Goal: Book appointment/travel/reservation

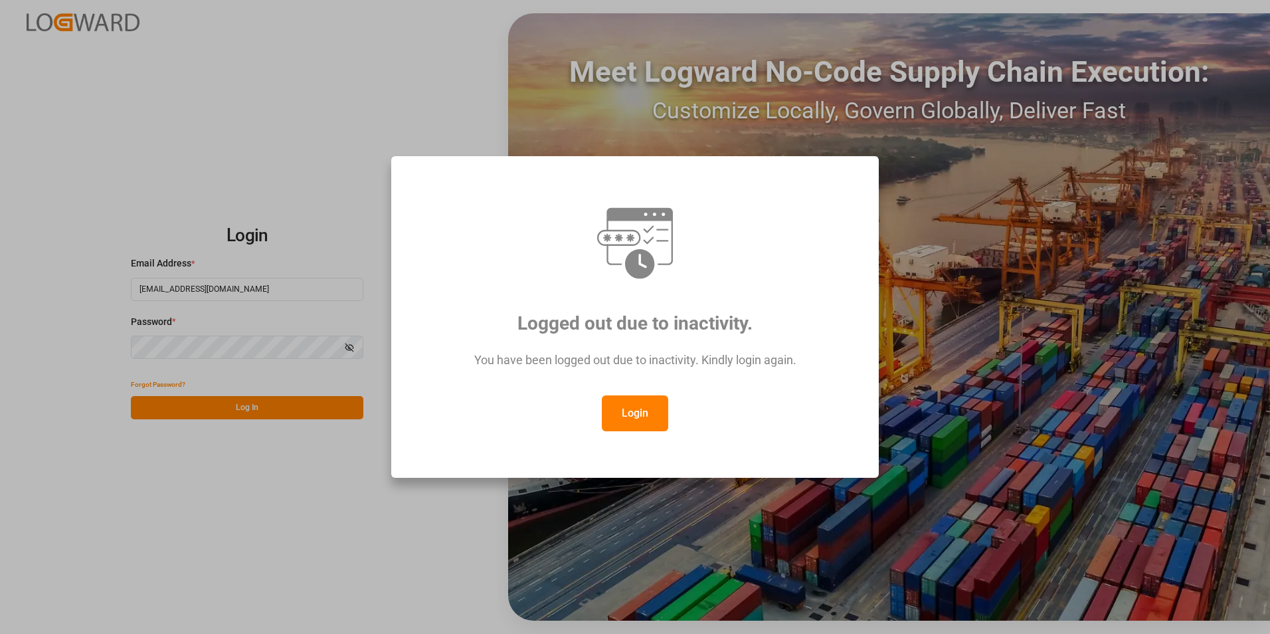
click at [635, 405] on button "Login" at bounding box center [635, 413] width 66 height 36
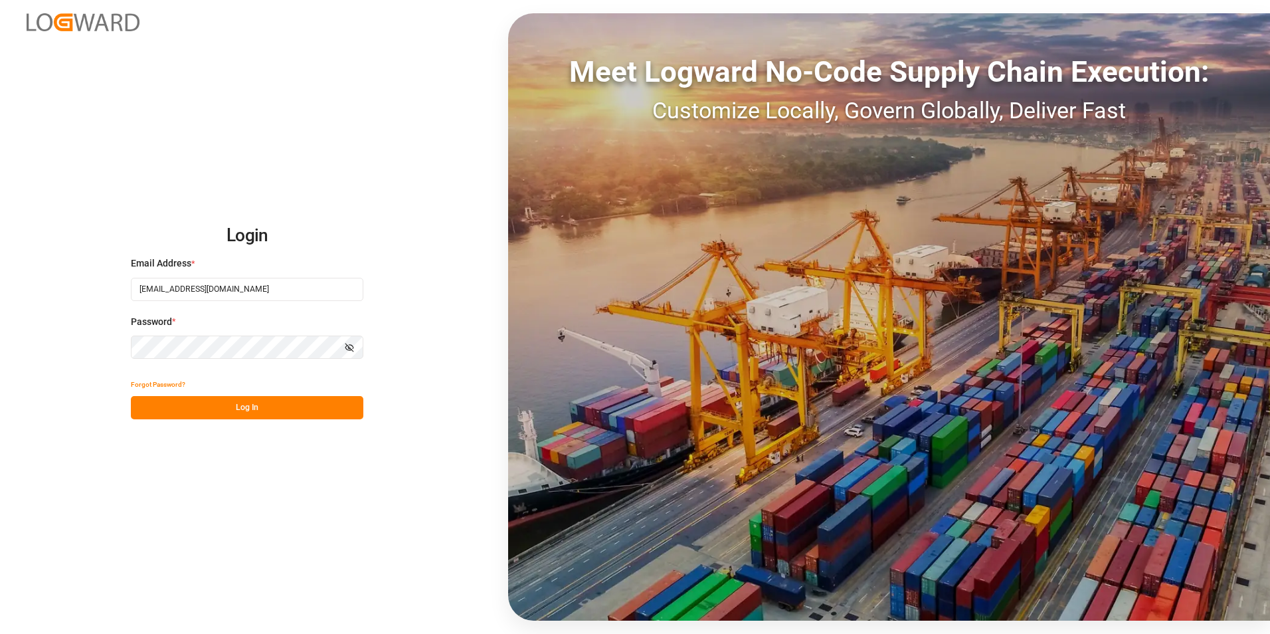
click at [244, 413] on button "Log In" at bounding box center [247, 407] width 233 height 23
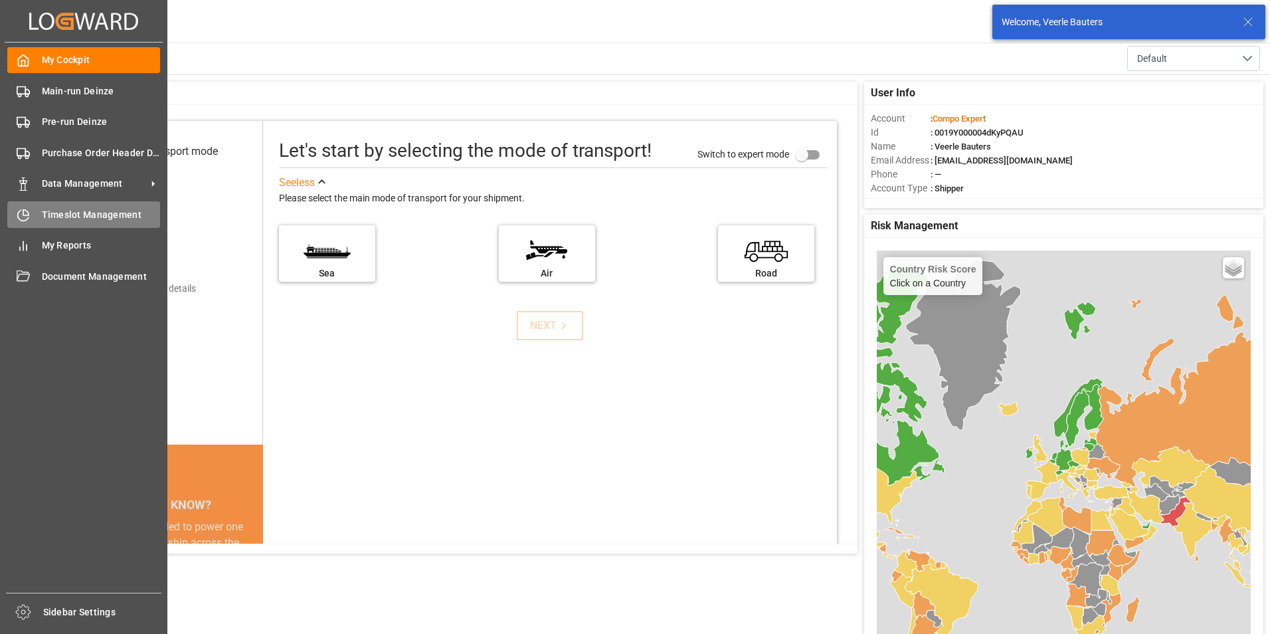
click at [19, 213] on icon at bounding box center [23, 215] width 11 height 11
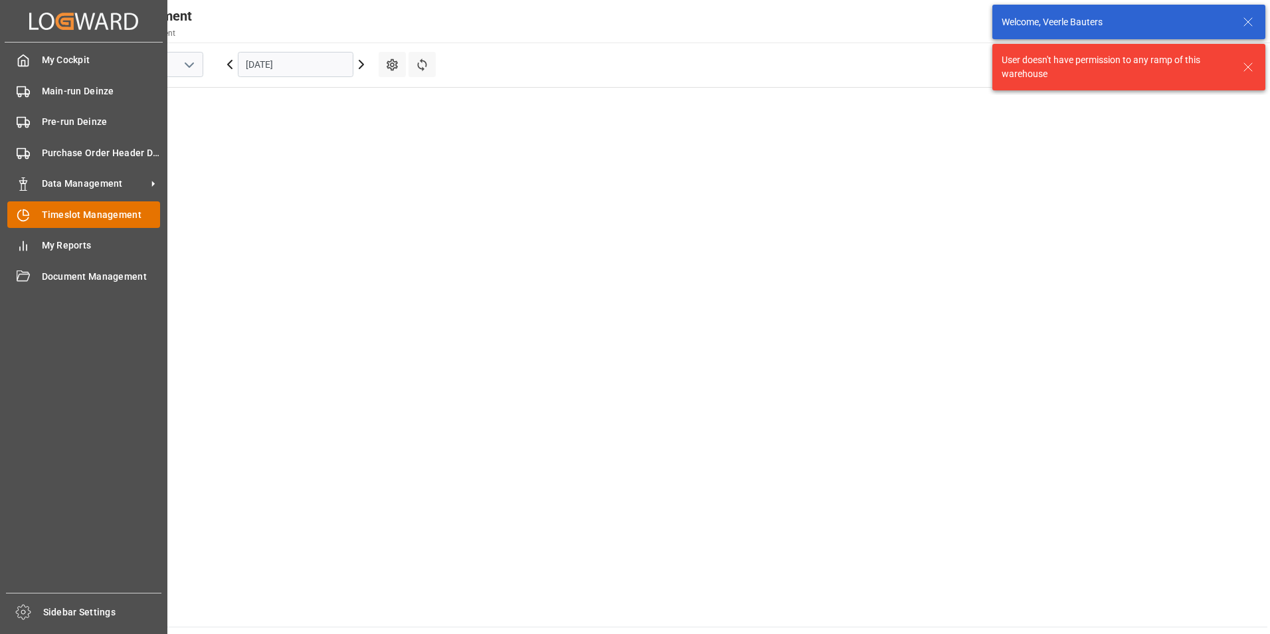
scroll to position [540, 0]
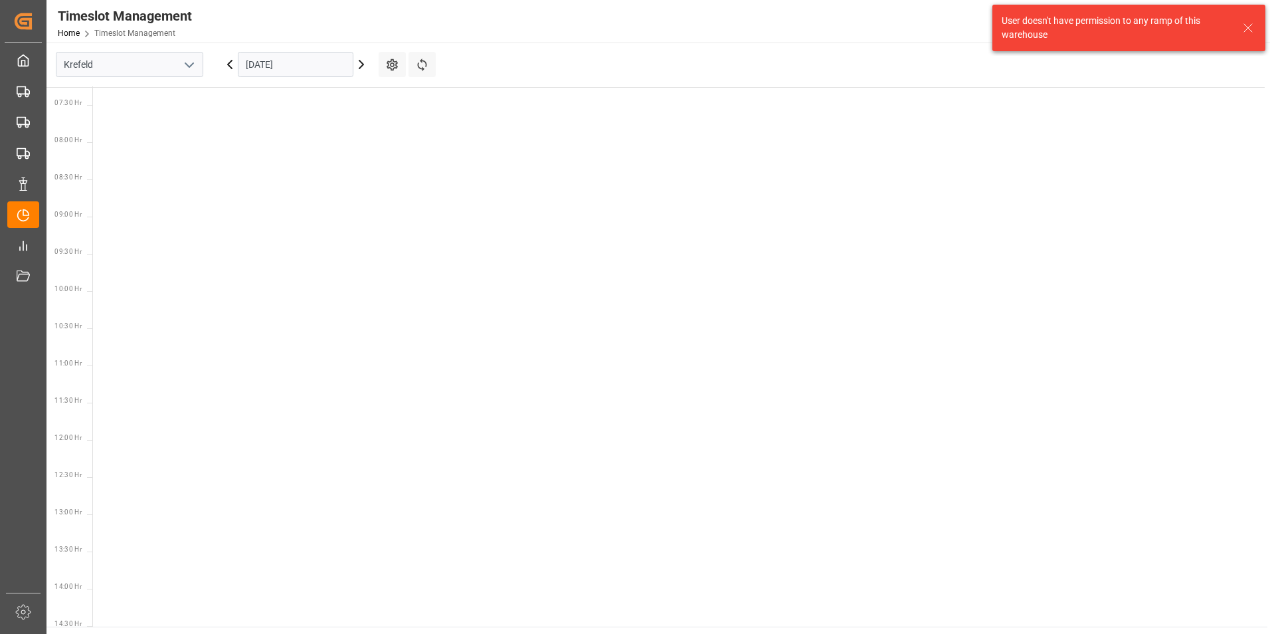
click at [189, 61] on icon "open menu" at bounding box center [189, 65] width 16 height 16
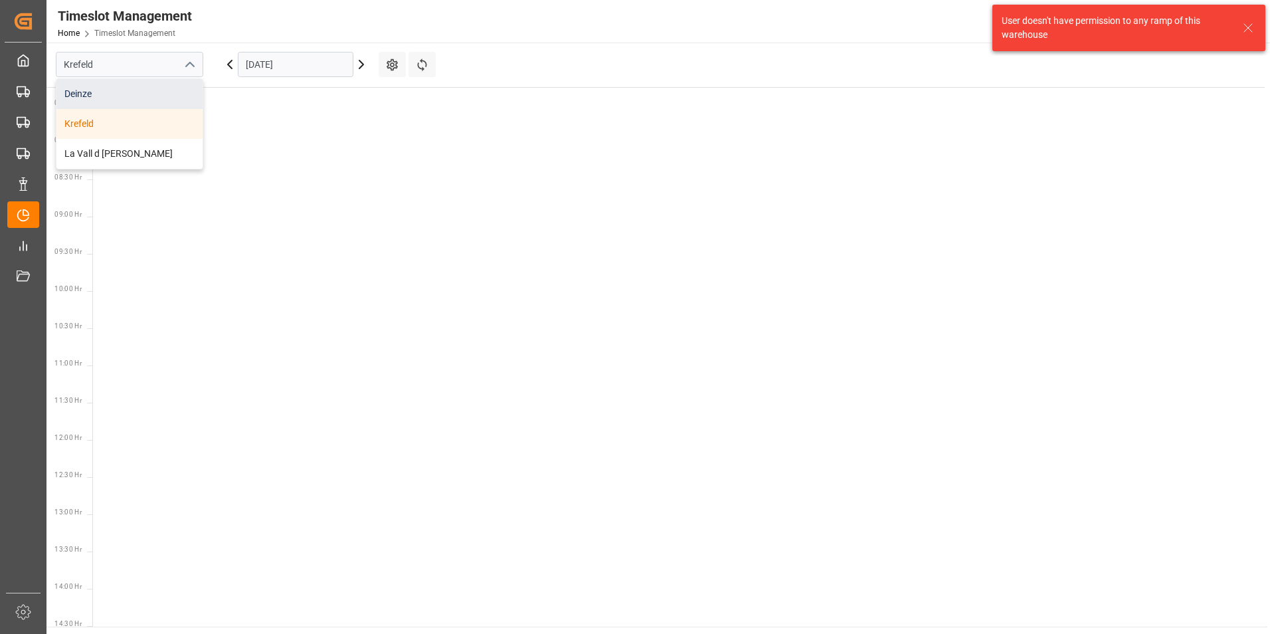
click at [75, 93] on div "Deinze" at bounding box center [129, 94] width 146 height 30
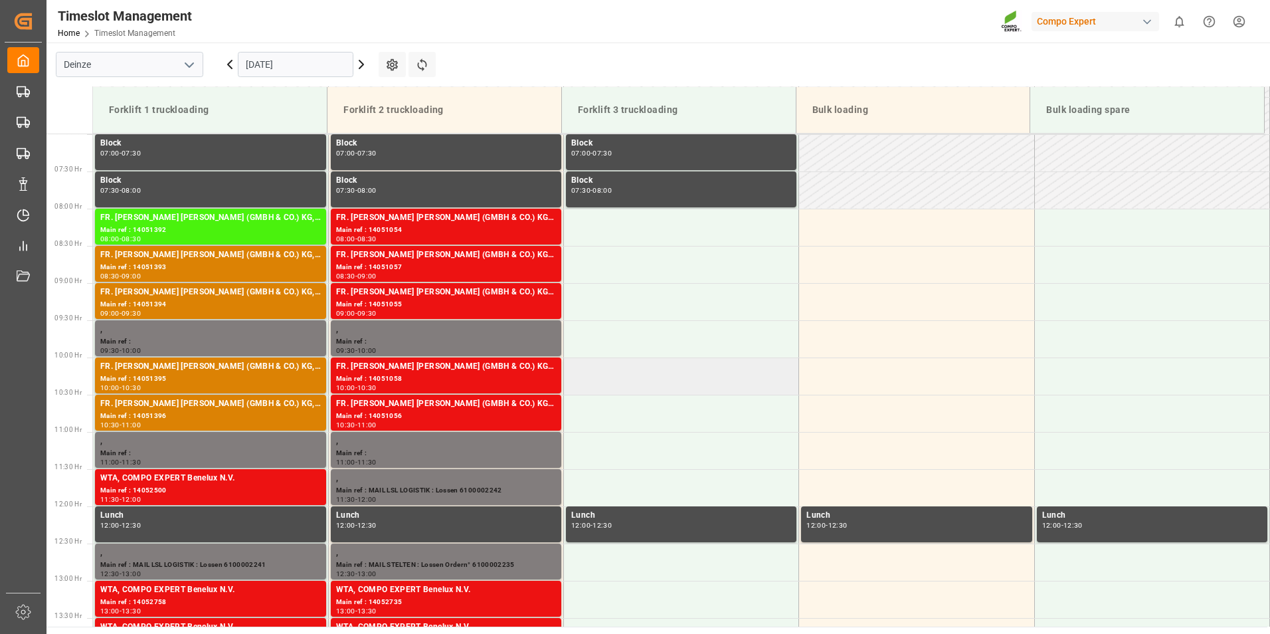
scroll to position [587, 0]
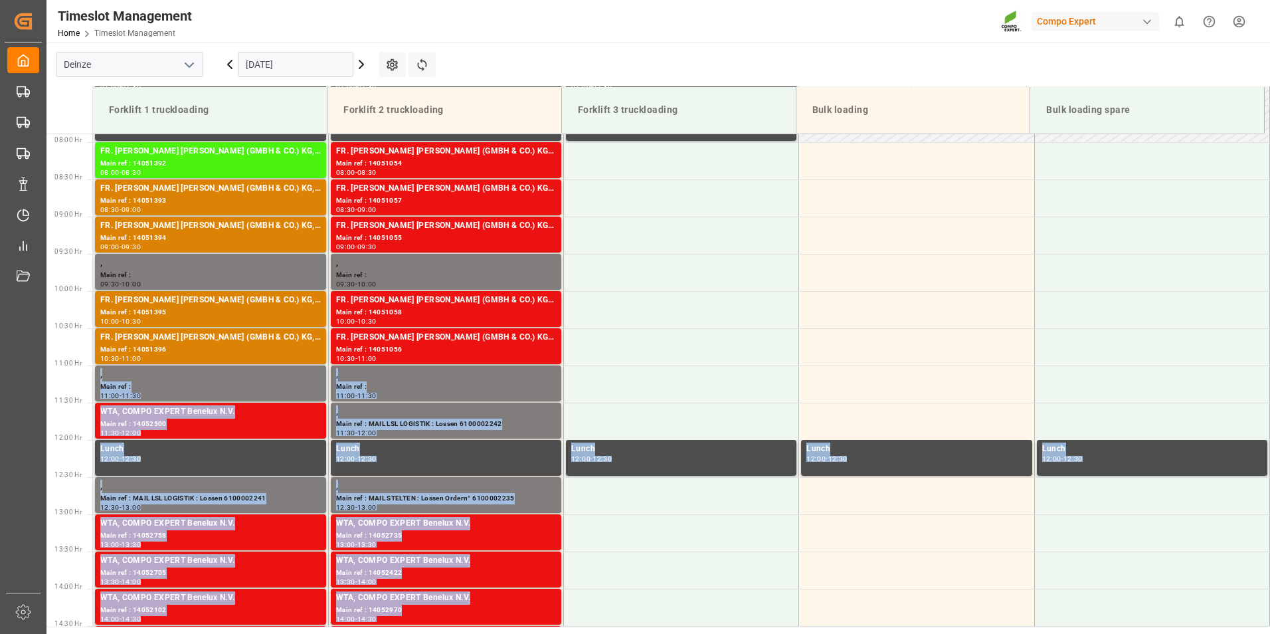
drag, startPoint x: 1264, startPoint y: 357, endPoint x: 1266, endPoint y: 371, distance: 14.9
click at [1266, 371] on div "Forklift 1 truckloading Forklift 2 truckloading Forklift 3 truckloading Bulk lo…" at bounding box center [659, 356] width 1224 height 540
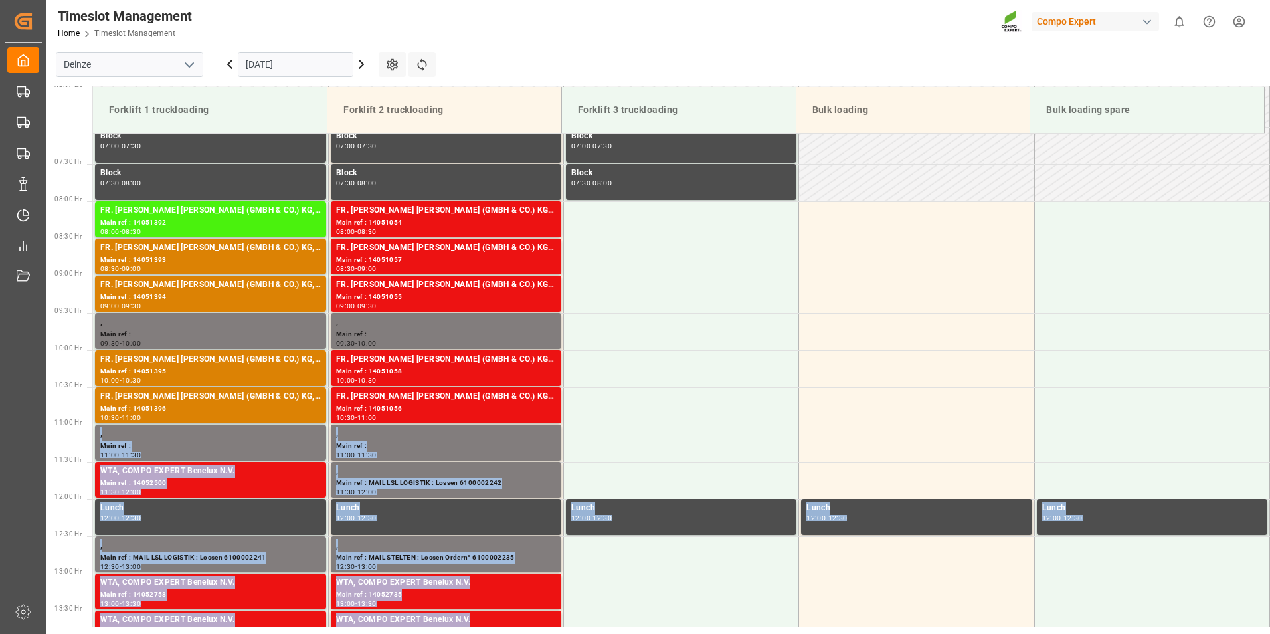
scroll to position [512, 0]
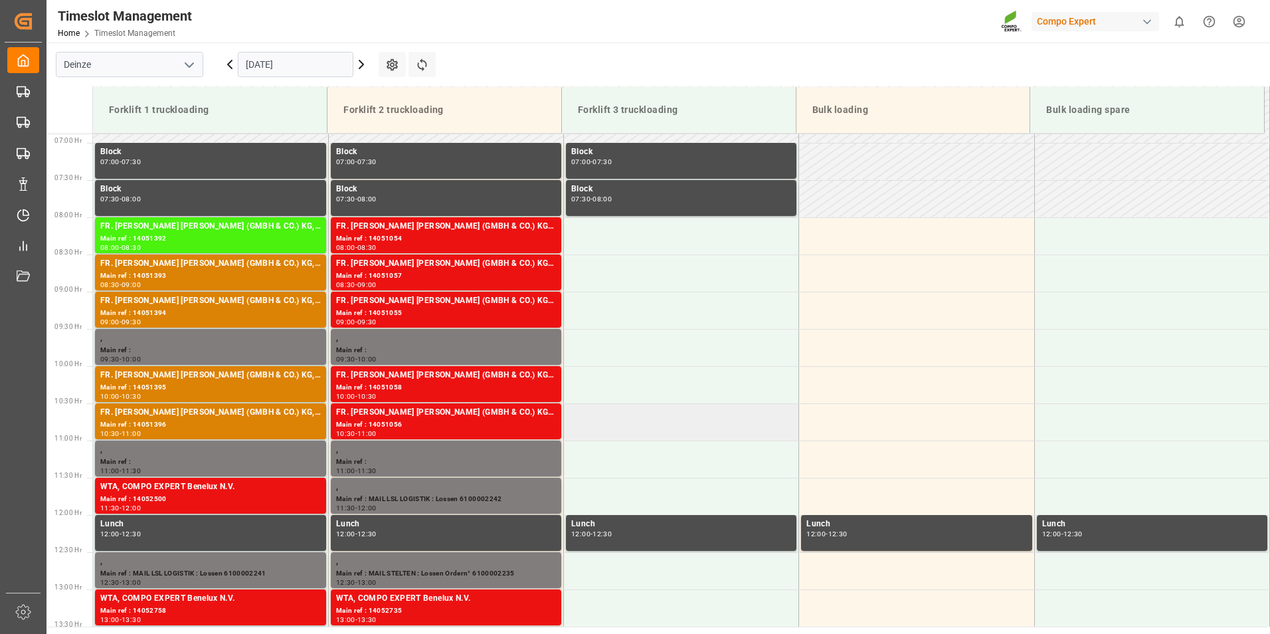
click at [674, 417] on td at bounding box center [681, 421] width 235 height 37
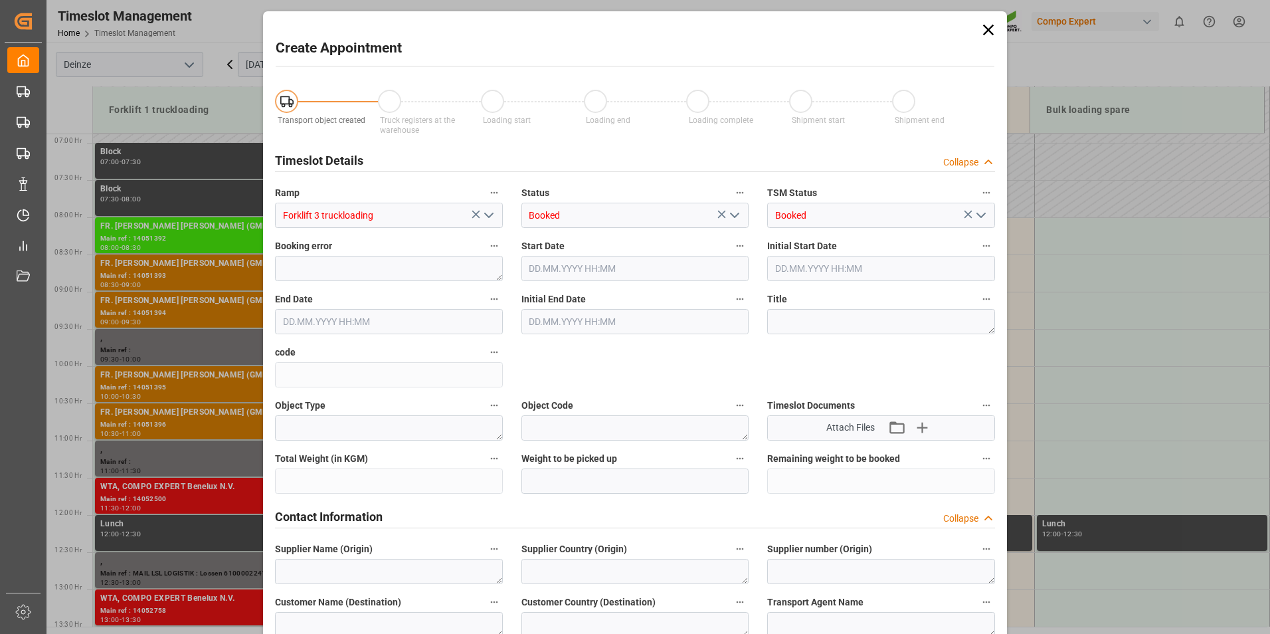
type input "30.09.2025 10:30"
type input "30.09.2025 11:00"
click at [989, 33] on icon at bounding box center [988, 30] width 19 height 19
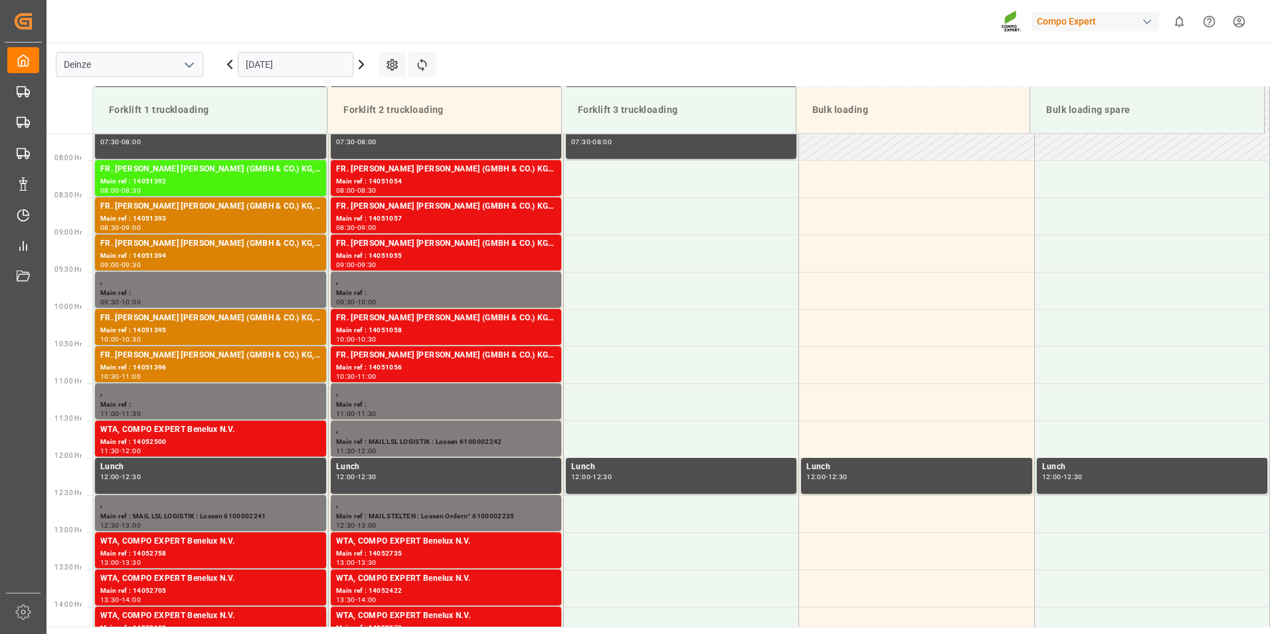
scroll to position [587, 0]
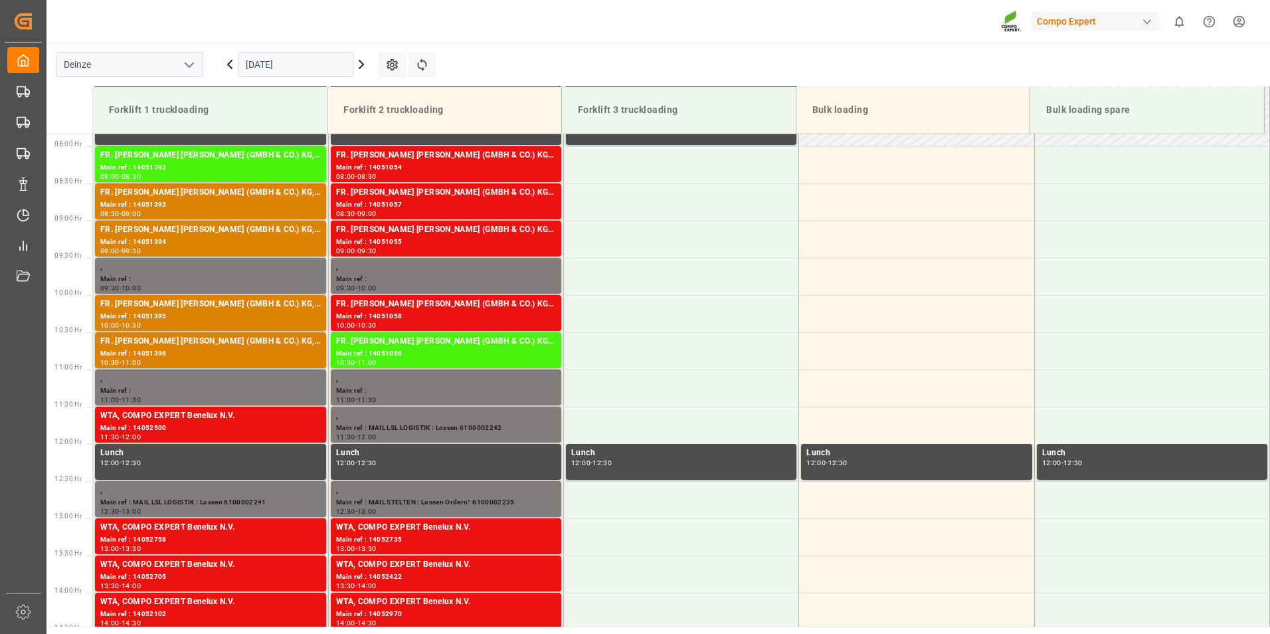
scroll to position [587, 0]
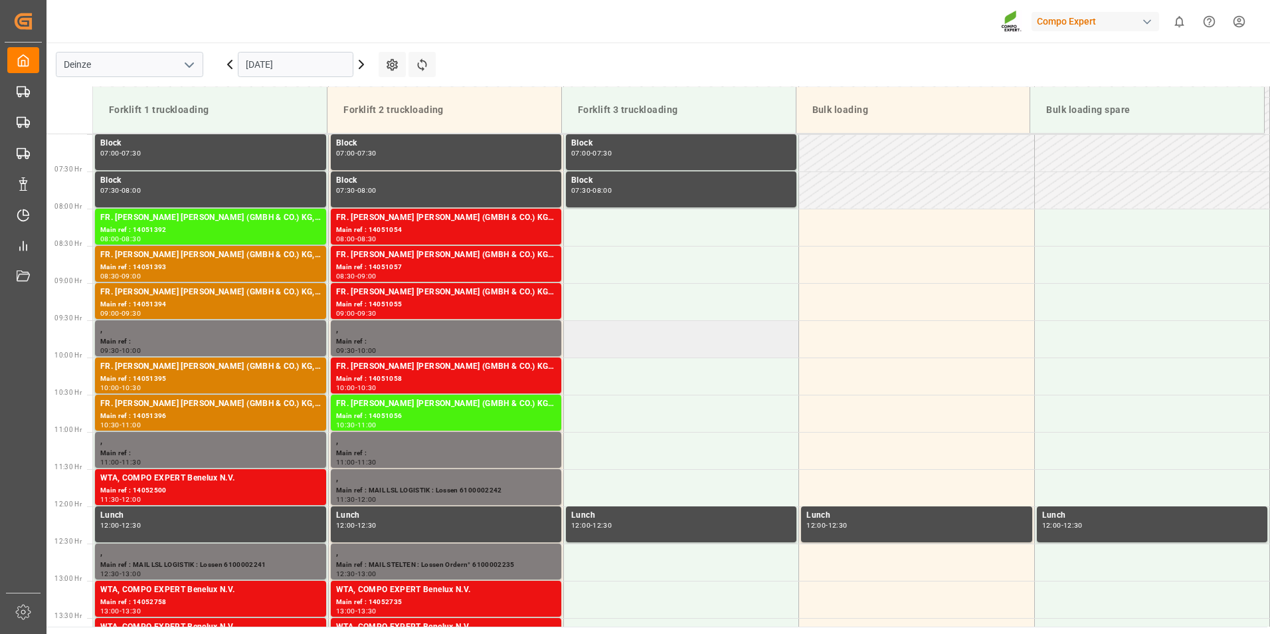
scroll to position [587, 0]
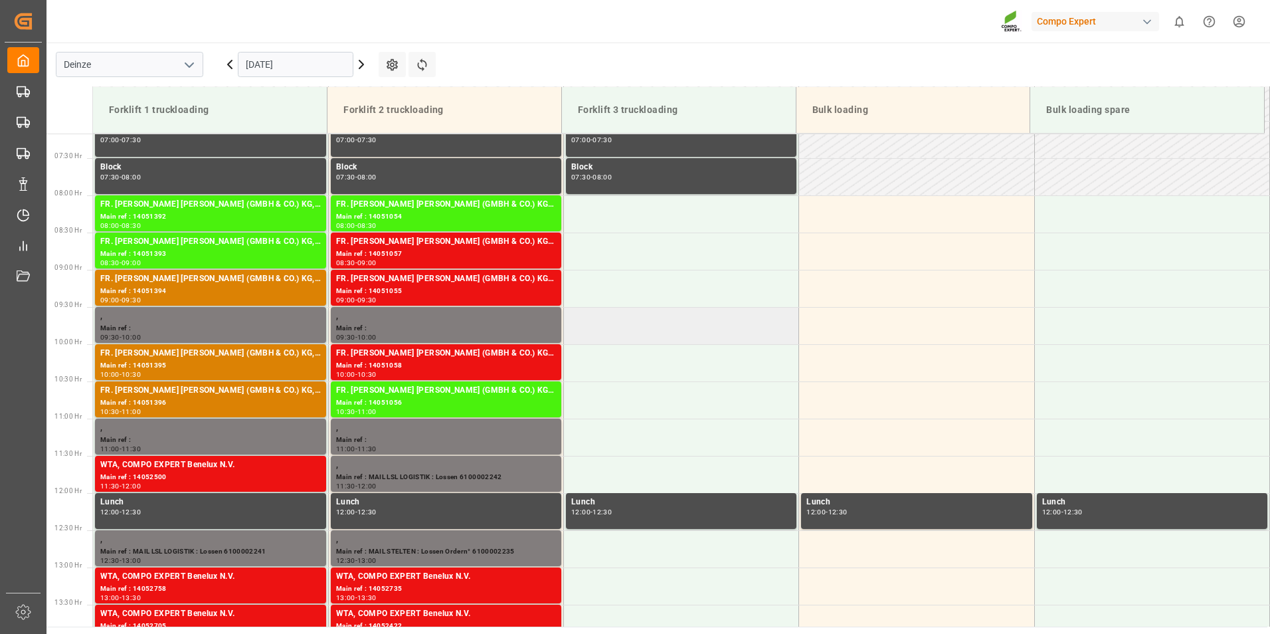
scroll to position [462, 0]
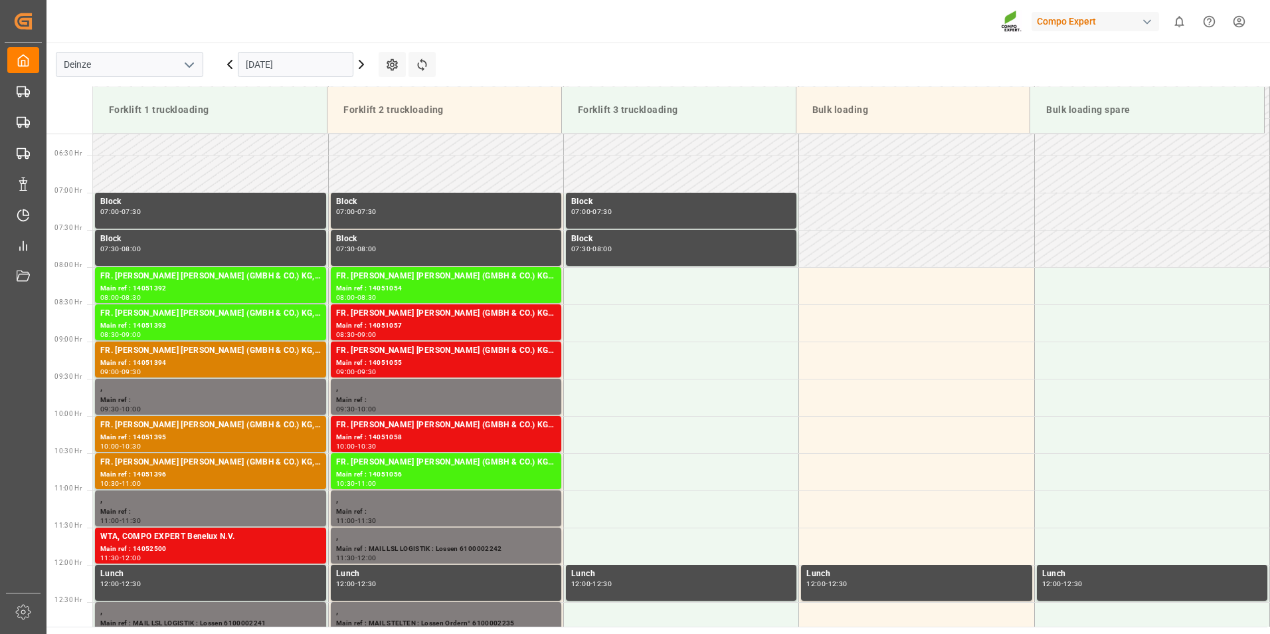
click at [324, 59] on input "[DATE]" at bounding box center [296, 64] width 116 height 25
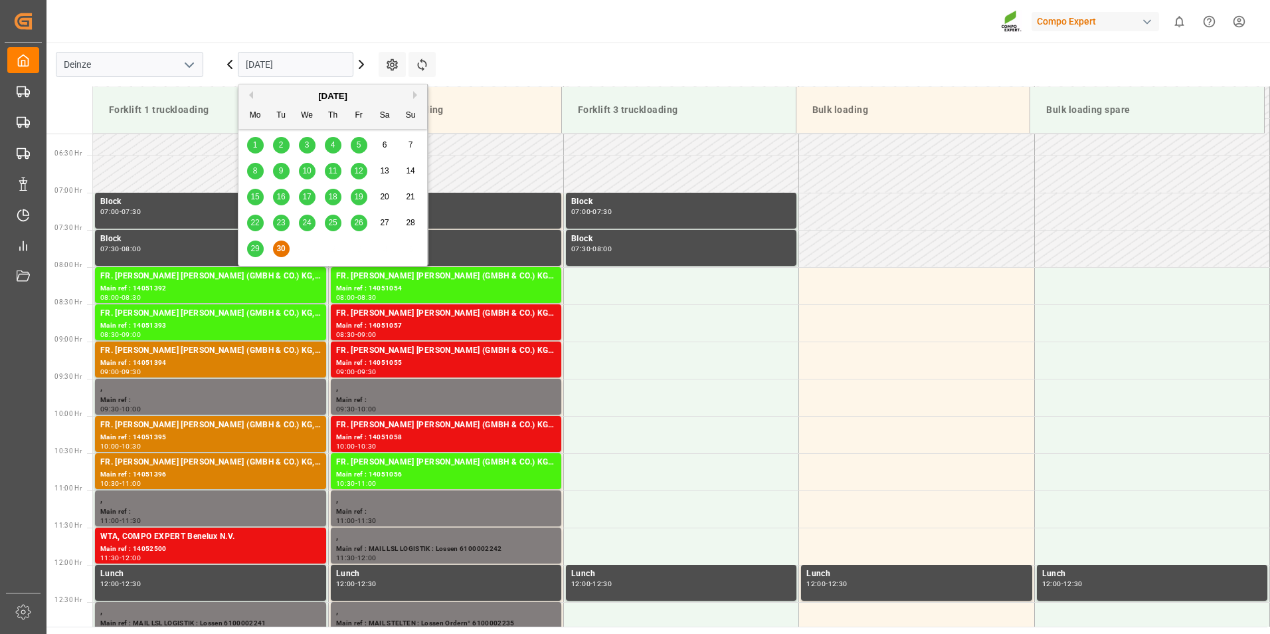
click at [415, 94] on button "Next Month" at bounding box center [417, 95] width 8 height 8
click at [303, 145] on div "1" at bounding box center [307, 146] width 17 height 16
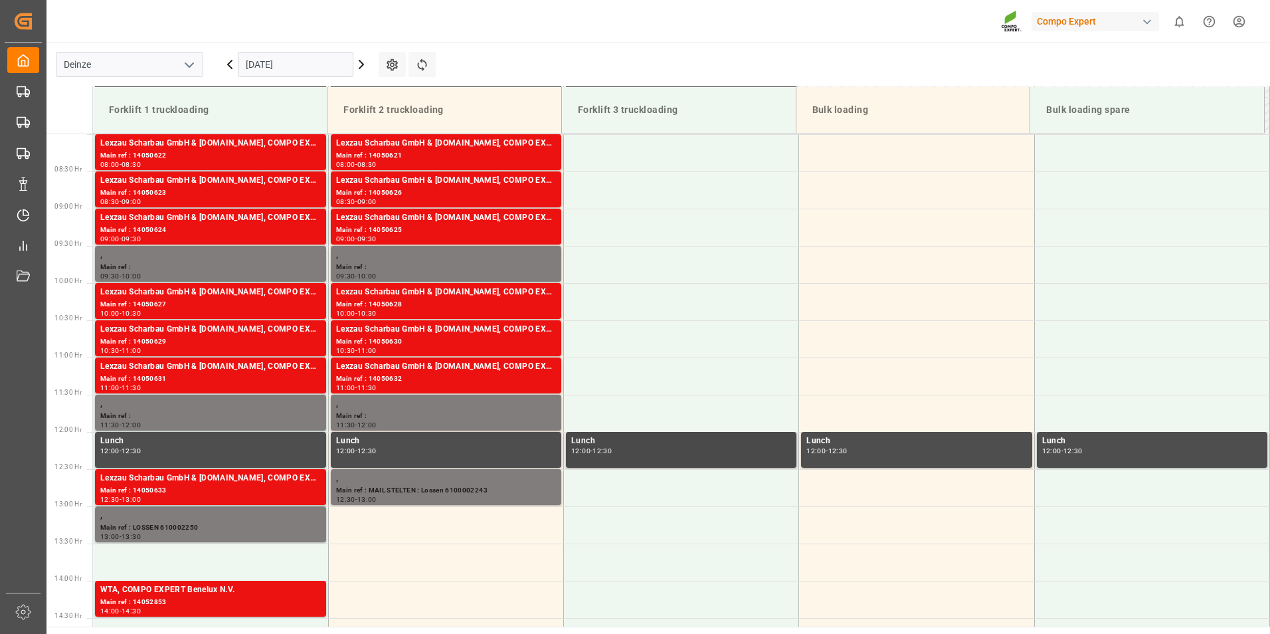
scroll to position [727, 0]
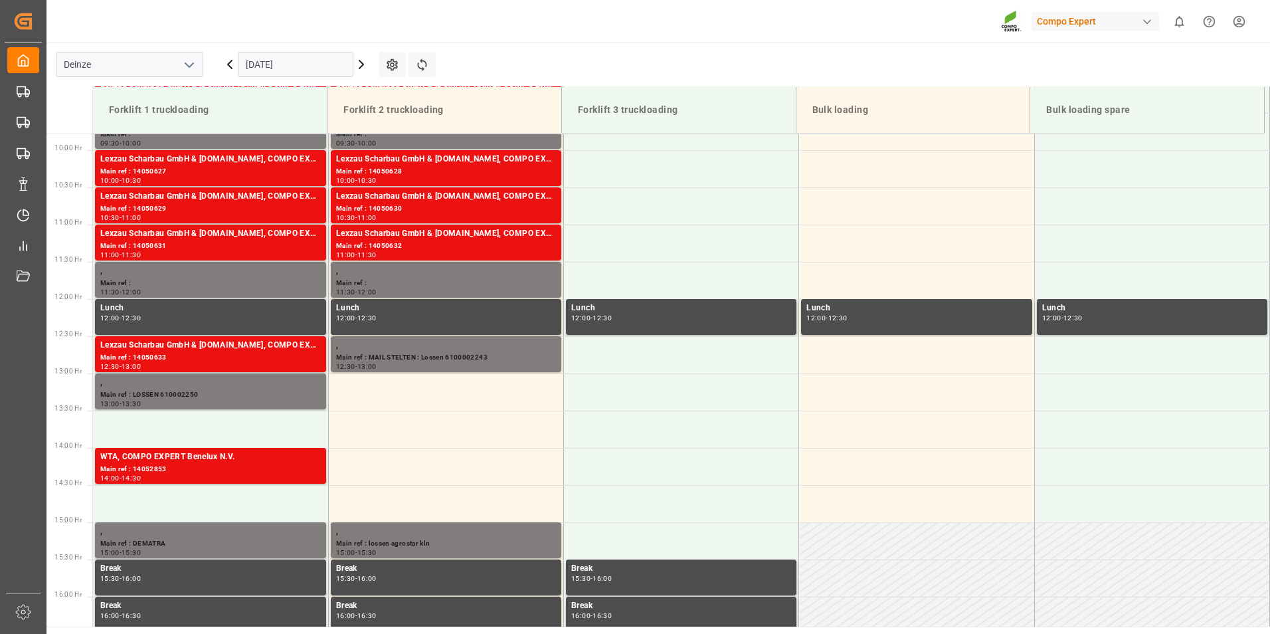
click at [360, 65] on icon at bounding box center [361, 64] width 16 height 16
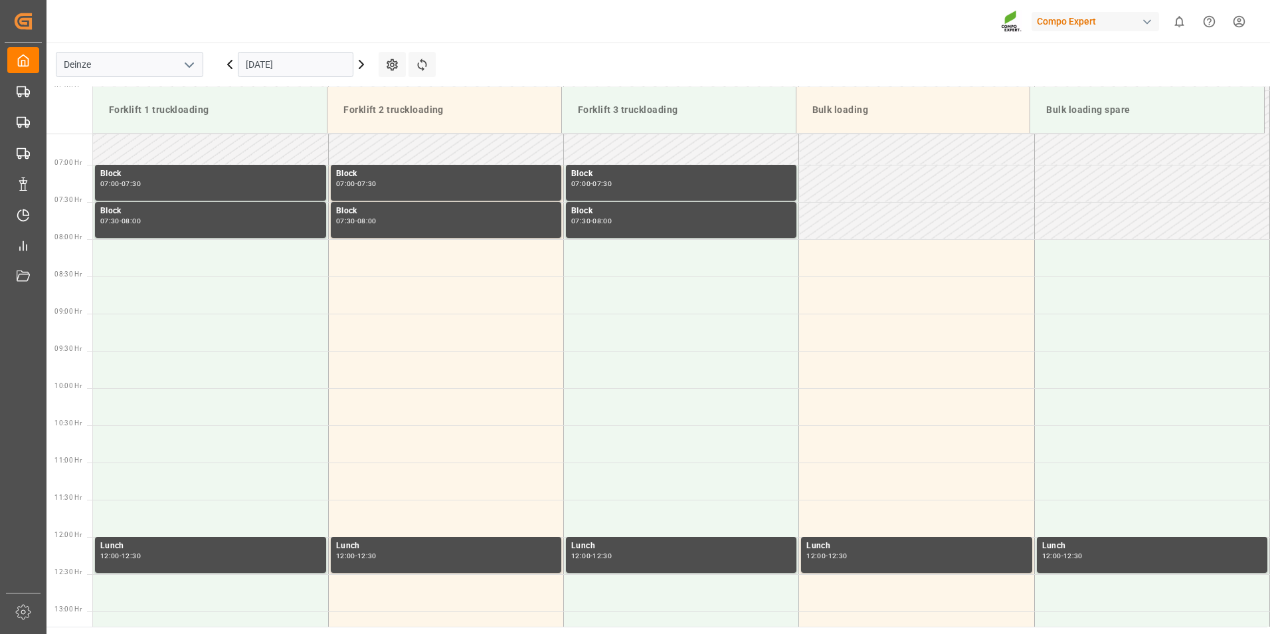
scroll to position [395, 0]
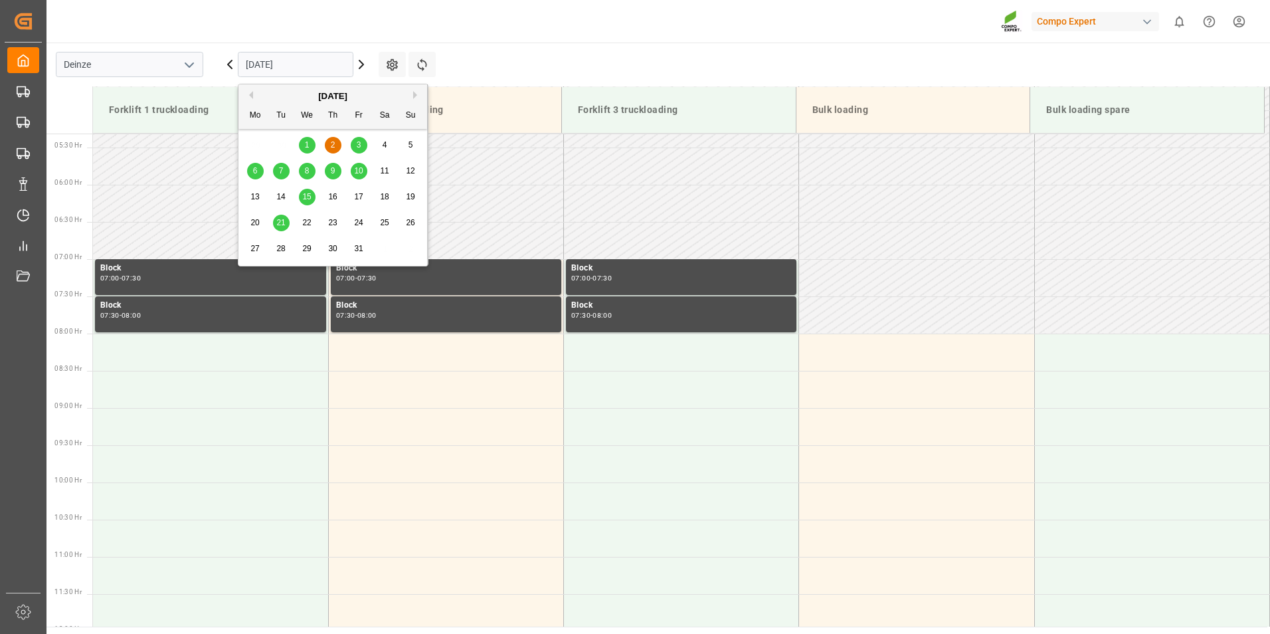
click at [313, 67] on input "02.10.2025" at bounding box center [296, 64] width 116 height 25
click at [252, 96] on button "Previous Month" at bounding box center [249, 95] width 8 height 8
click at [280, 250] on span "30" at bounding box center [280, 248] width 9 height 9
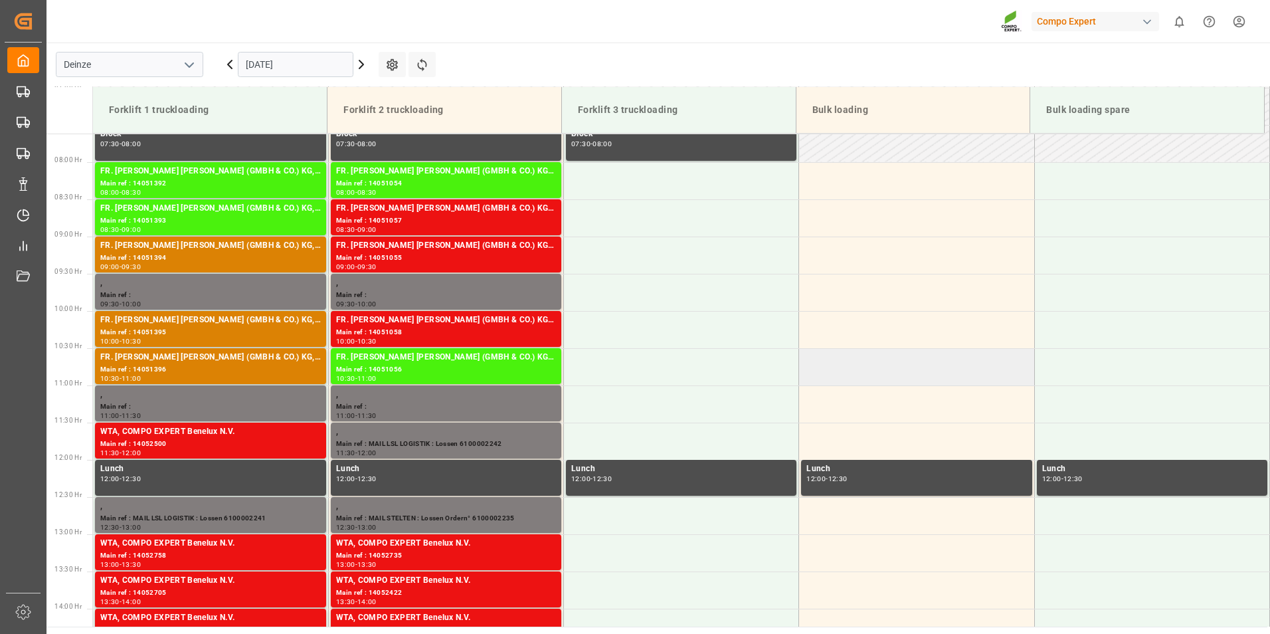
scroll to position [528, 0]
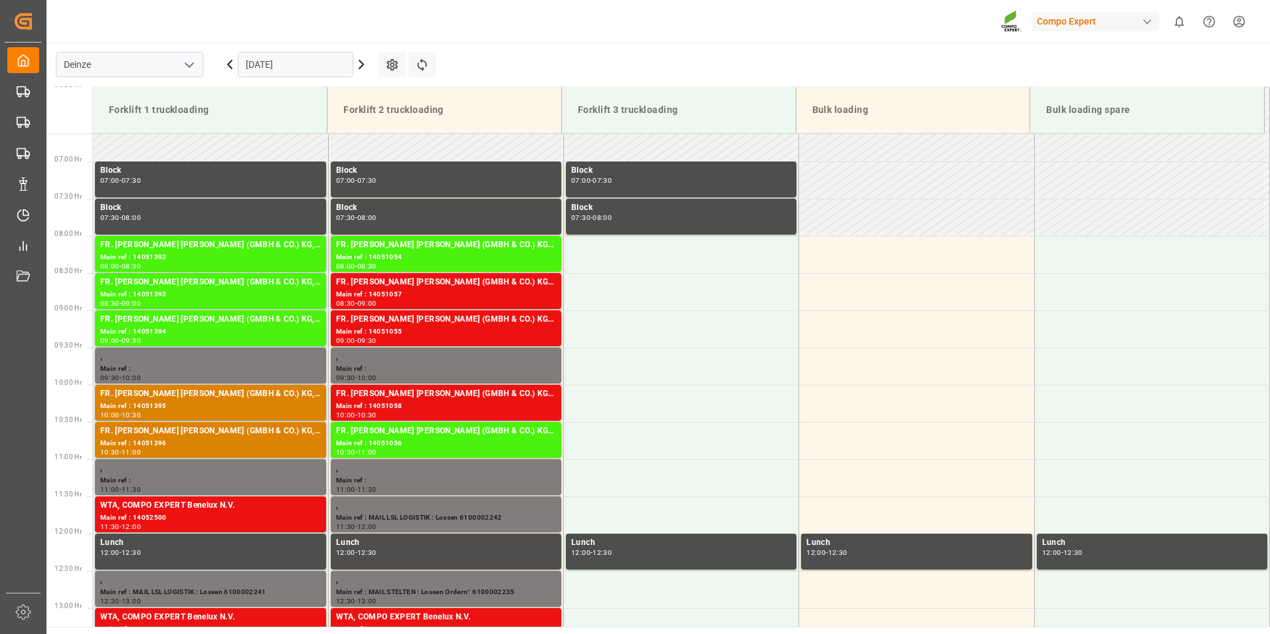
scroll to position [485, 0]
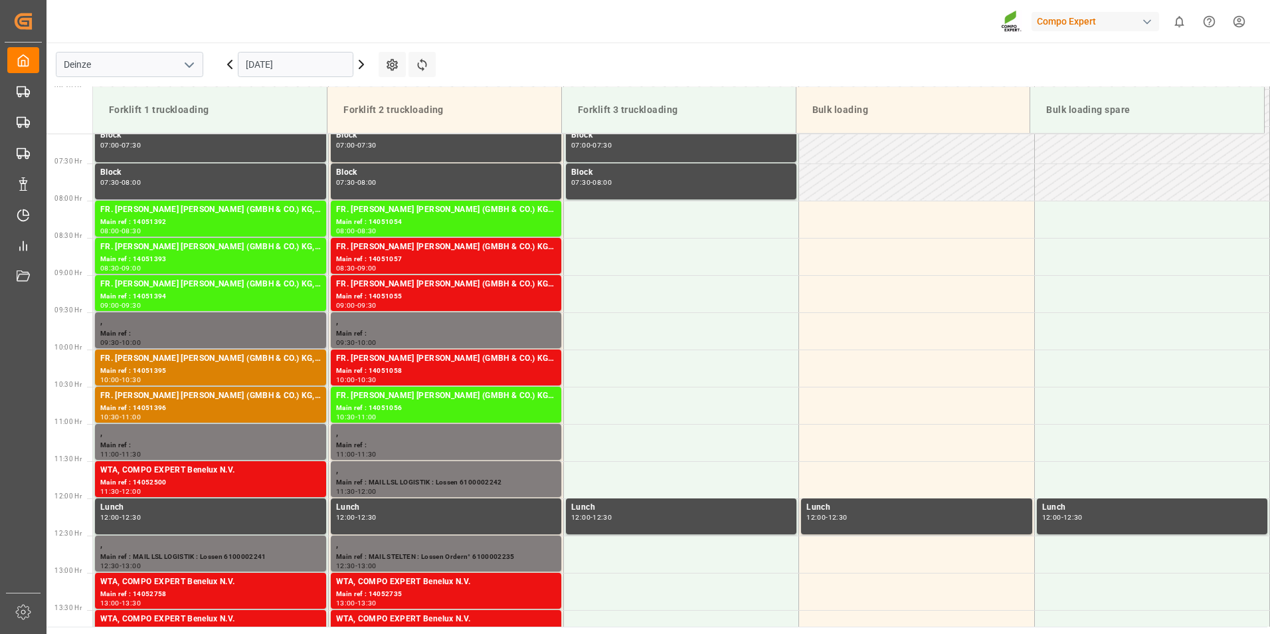
scroll to position [595, 0]
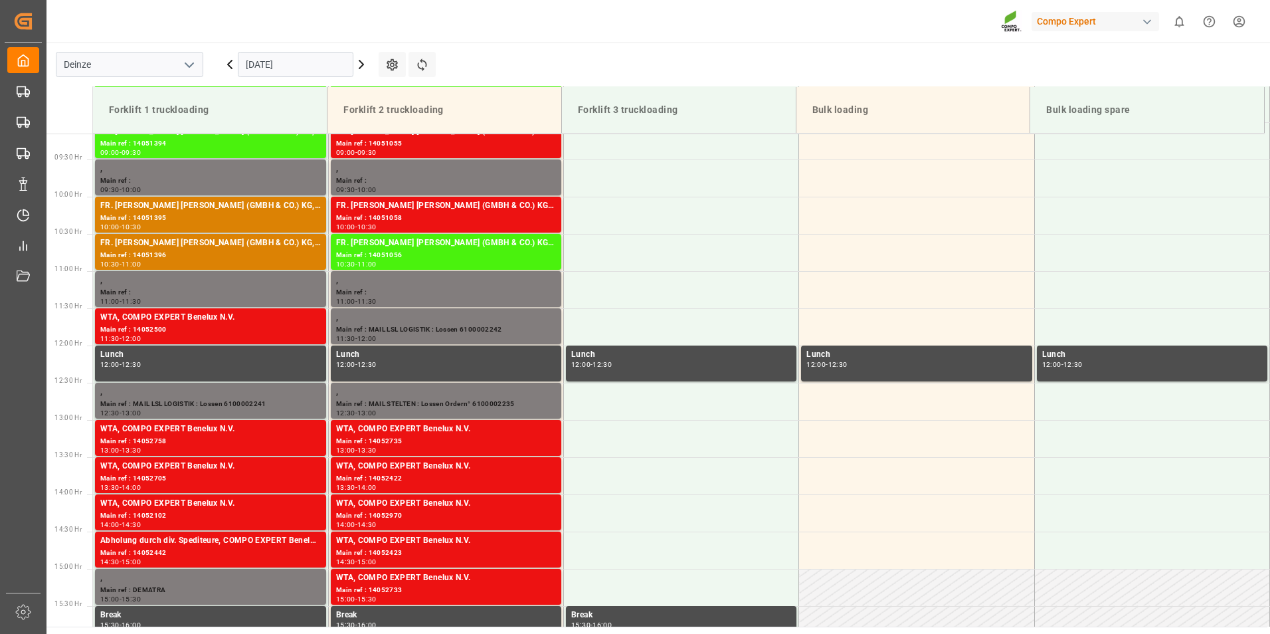
scroll to position [664, 0]
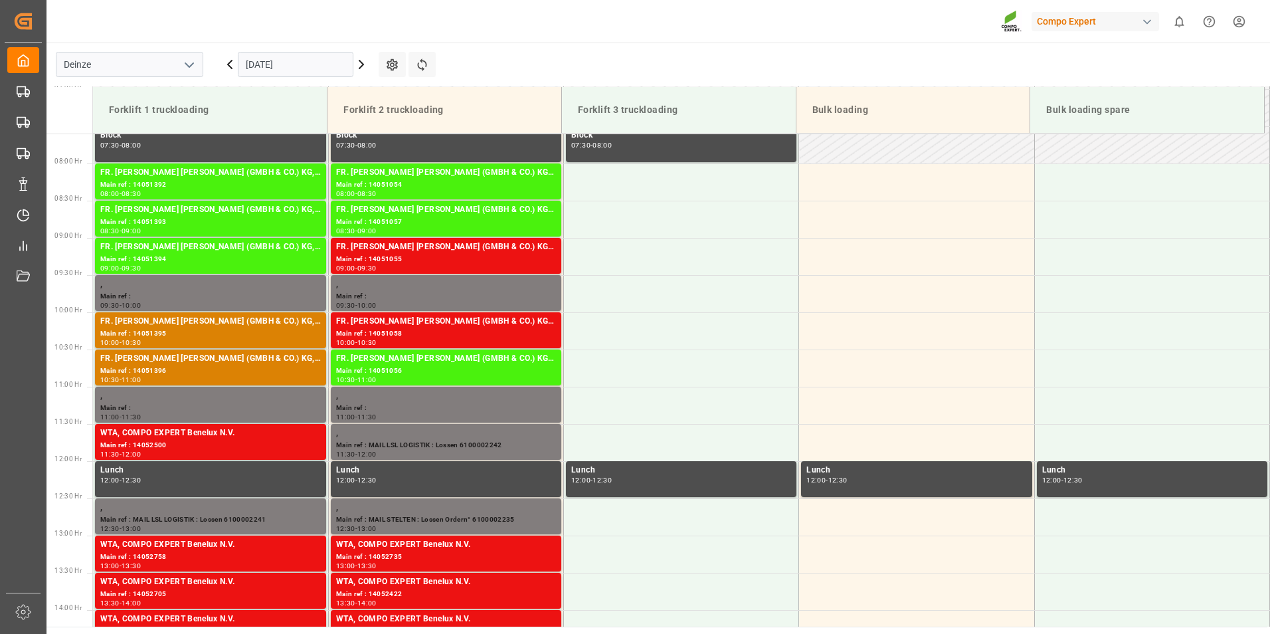
scroll to position [572, 0]
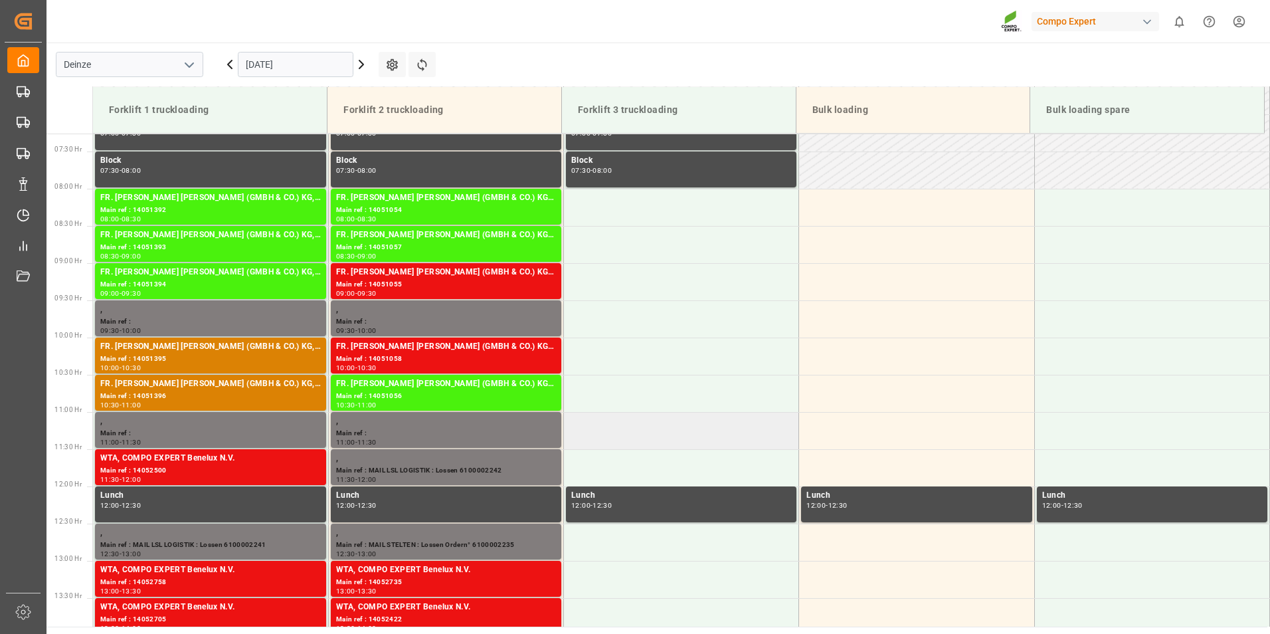
scroll to position [536, 0]
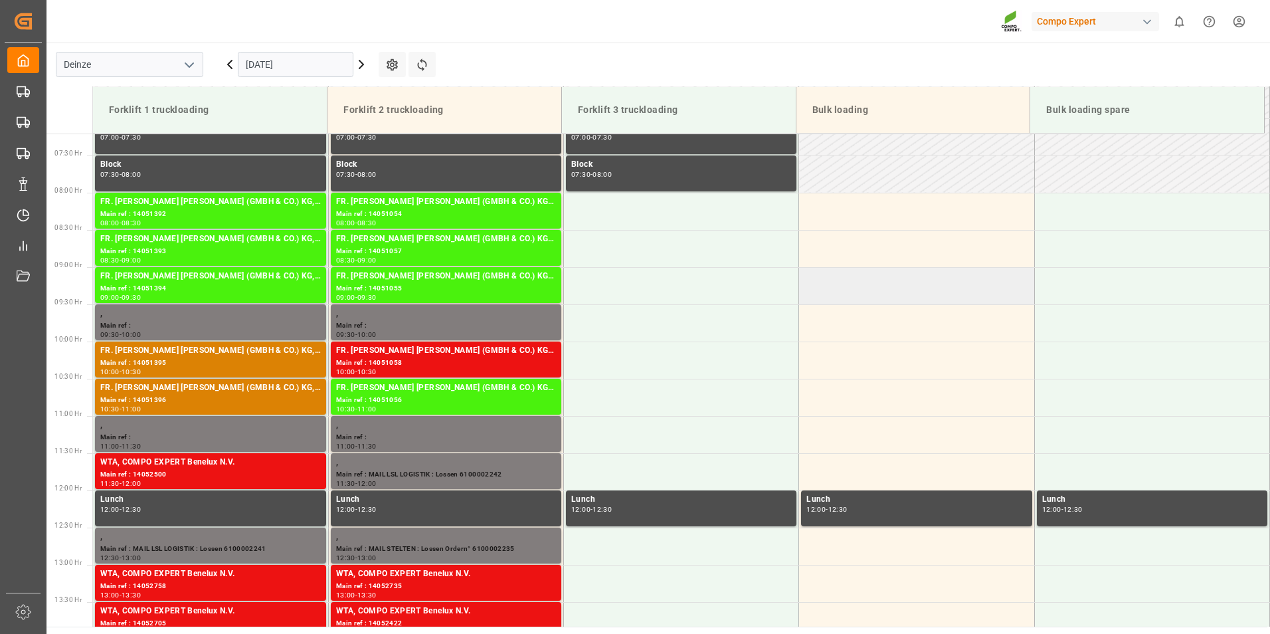
scroll to position [470, 0]
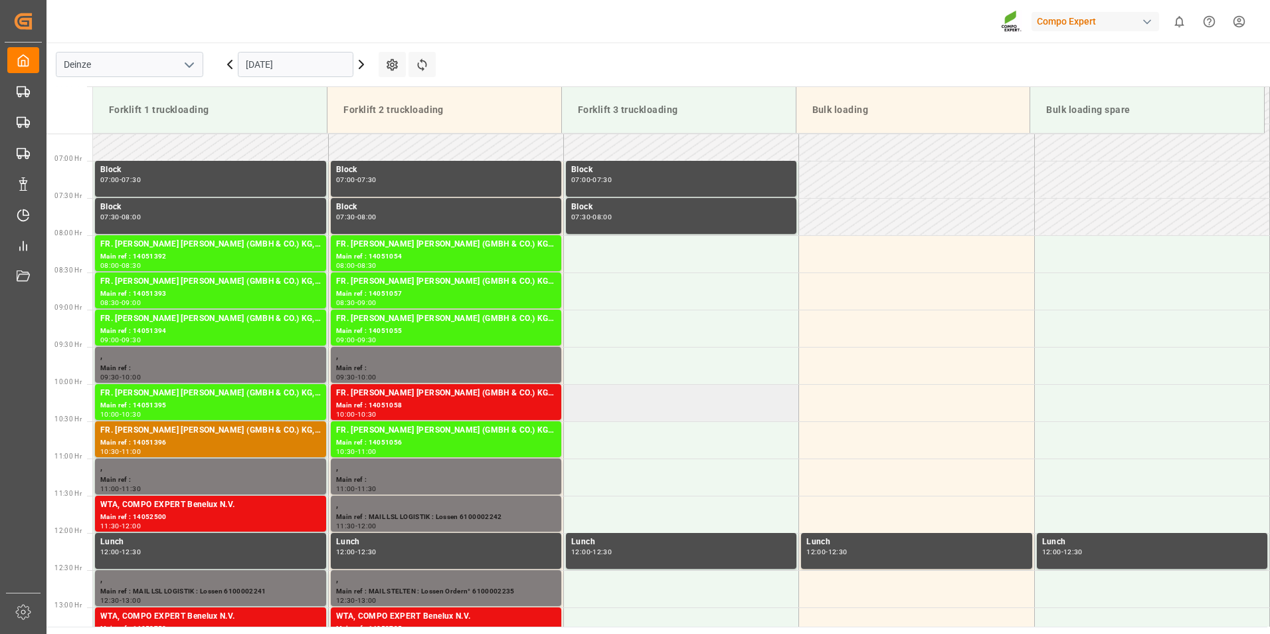
scroll to position [470, 0]
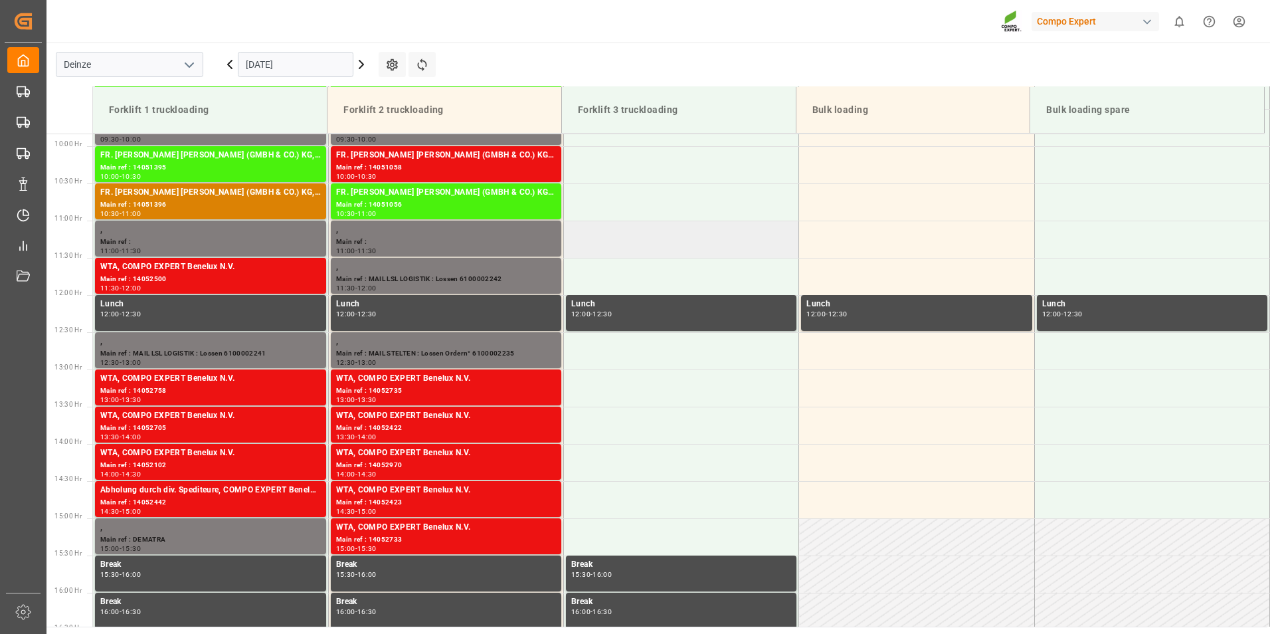
scroll to position [611, 0]
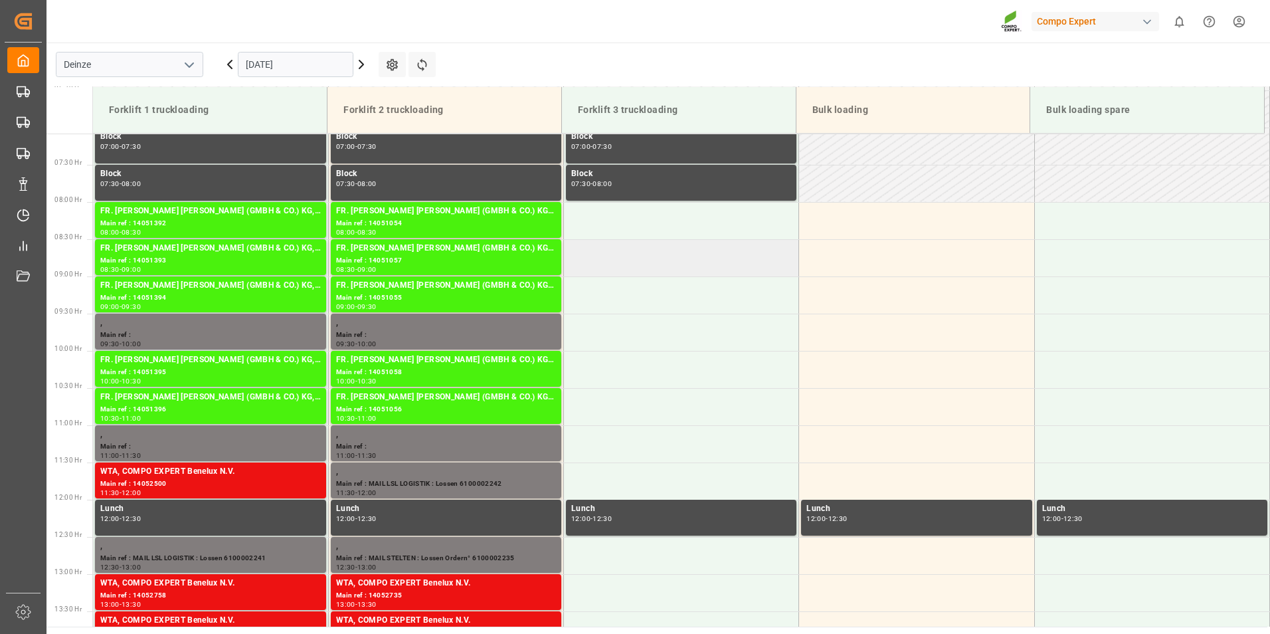
scroll to position [611, 0]
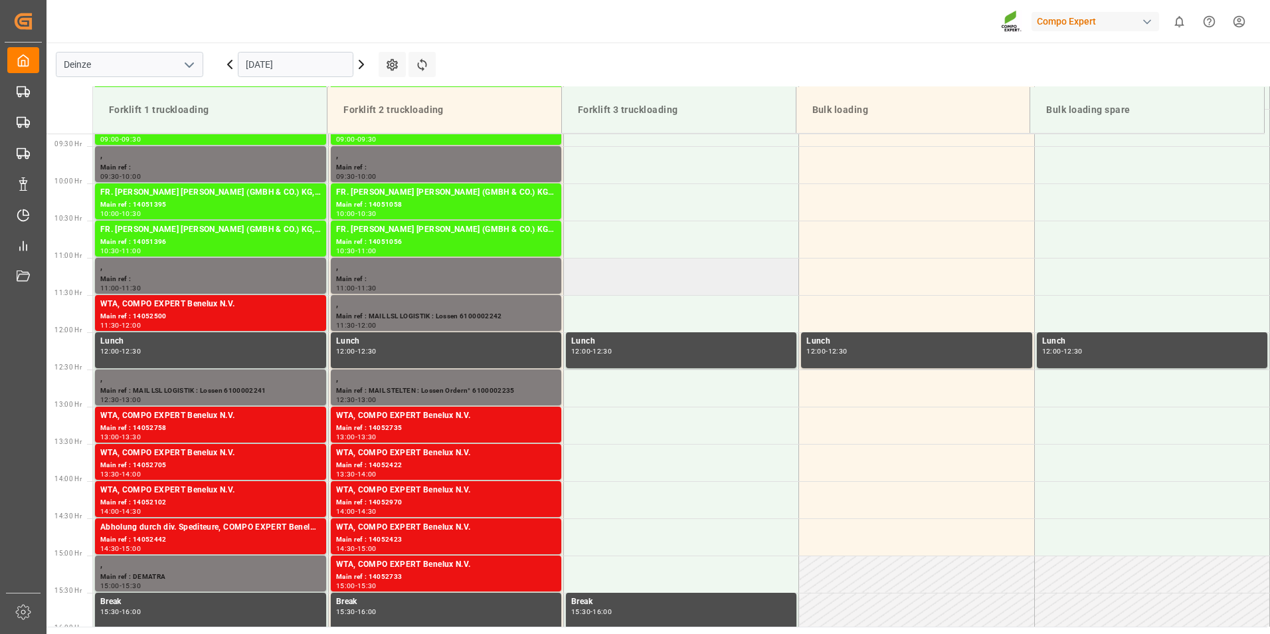
scroll to position [611, 0]
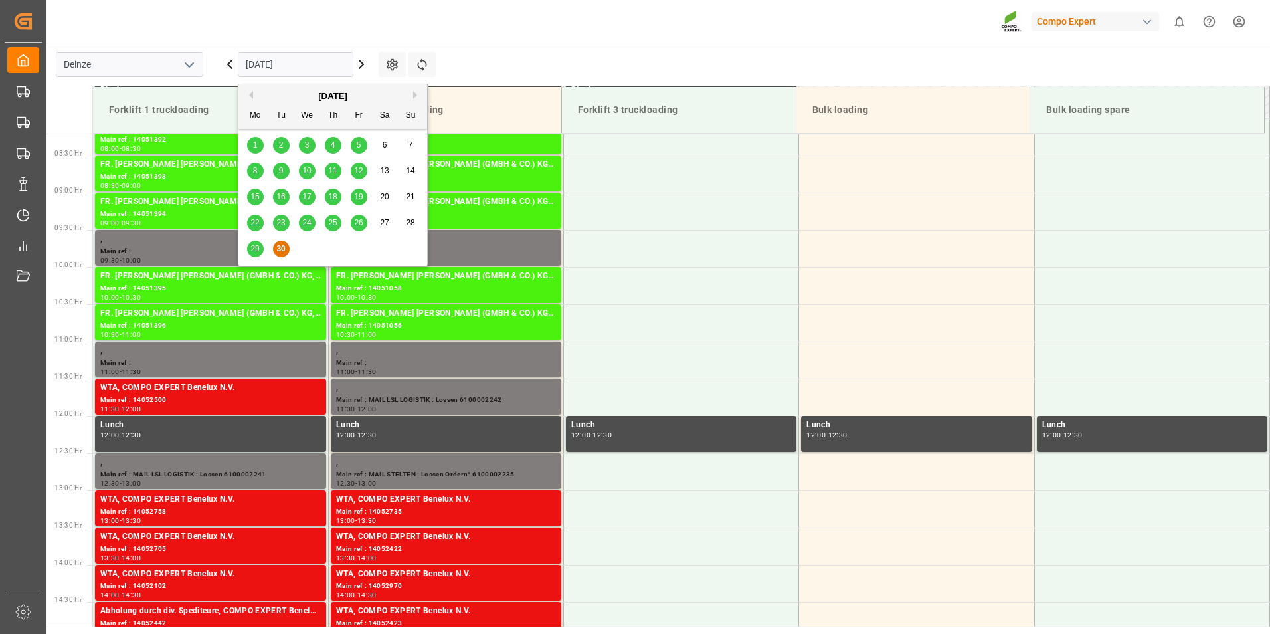
click at [314, 68] on input "[DATE]" at bounding box center [296, 64] width 116 height 25
click at [414, 94] on button "Next Month" at bounding box center [417, 95] width 8 height 8
click at [362, 144] on div "3" at bounding box center [359, 146] width 17 height 16
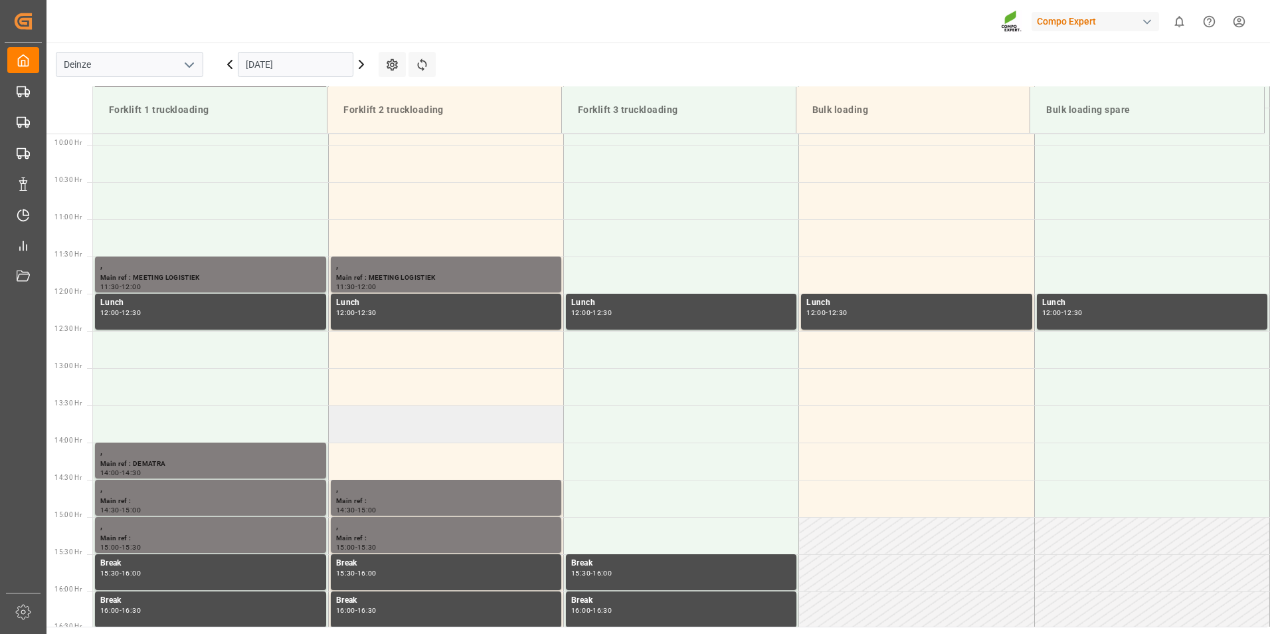
scroll to position [677, 0]
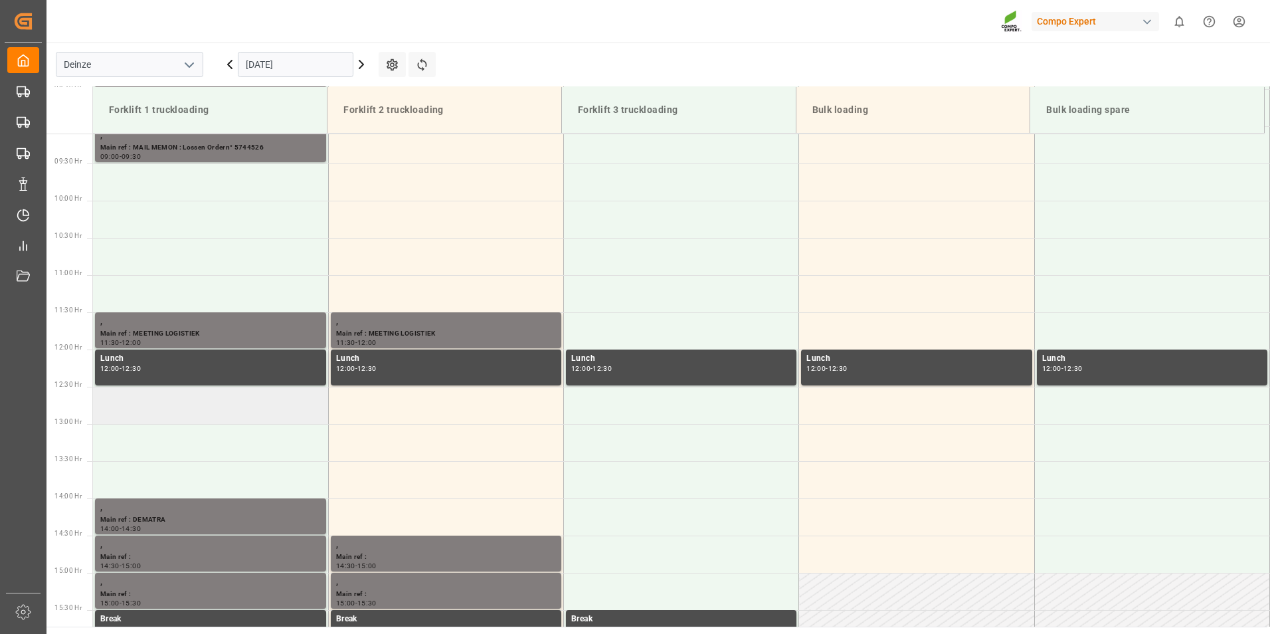
click at [162, 407] on td at bounding box center [210, 405] width 235 height 37
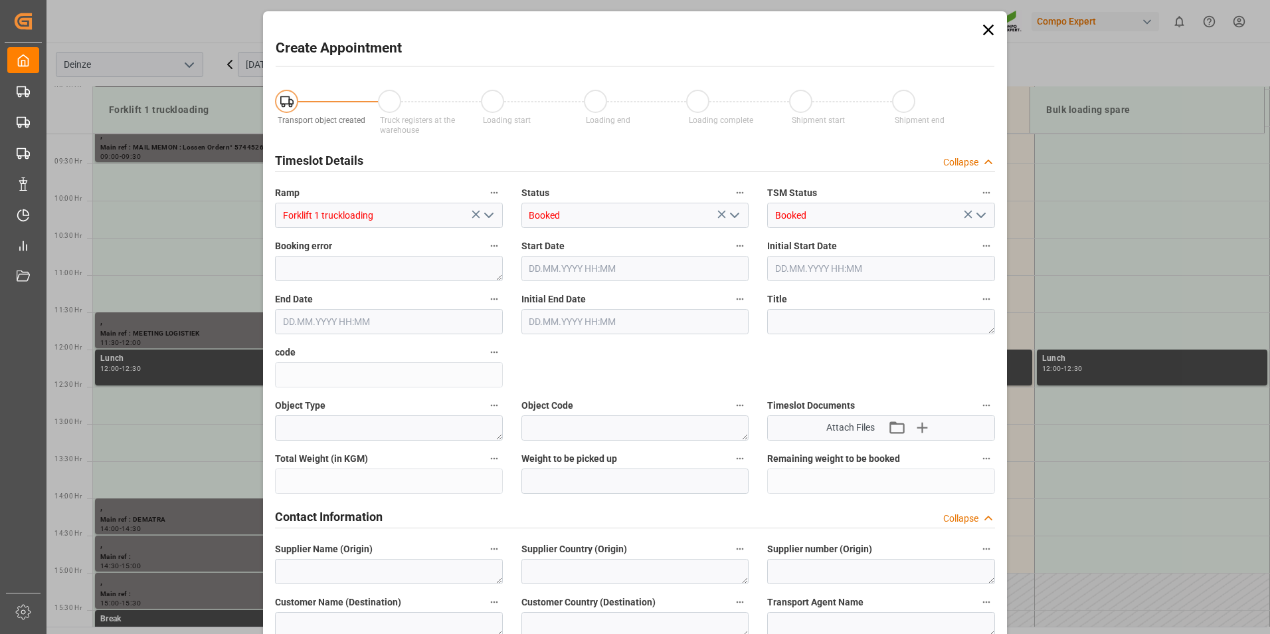
type input "[DATE] 12:30"
type input "[DATE] 13:00"
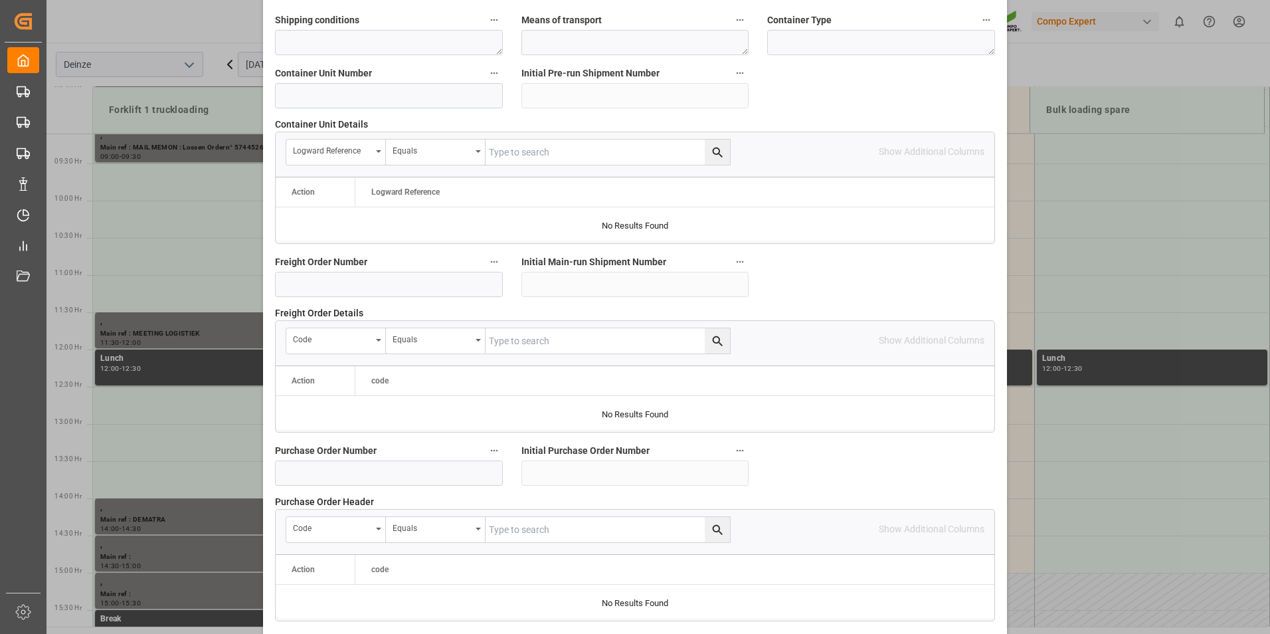
scroll to position [1210, 0]
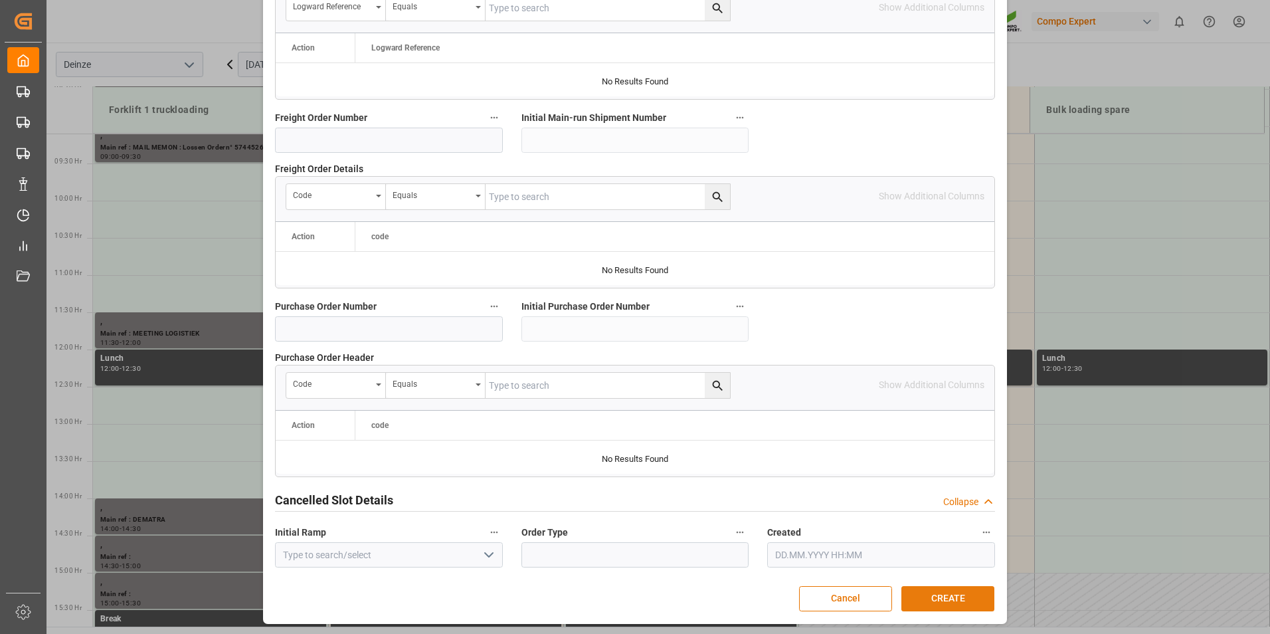
click at [952, 589] on button "CREATE" at bounding box center [948, 598] width 93 height 25
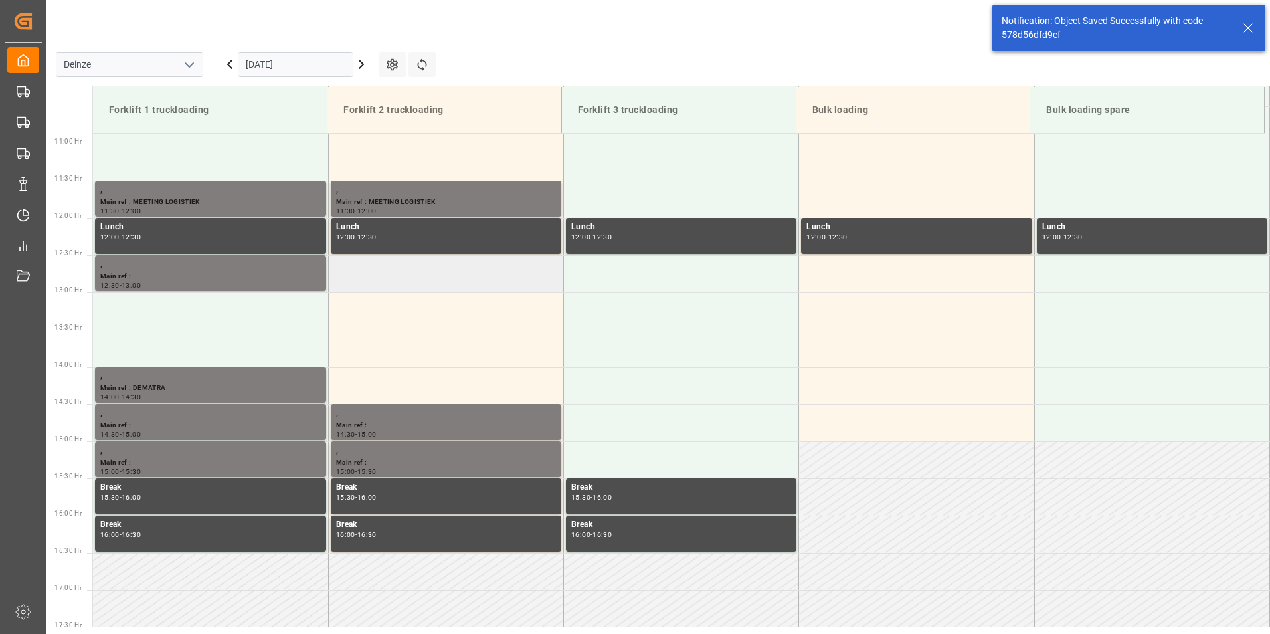
scroll to position [810, 0]
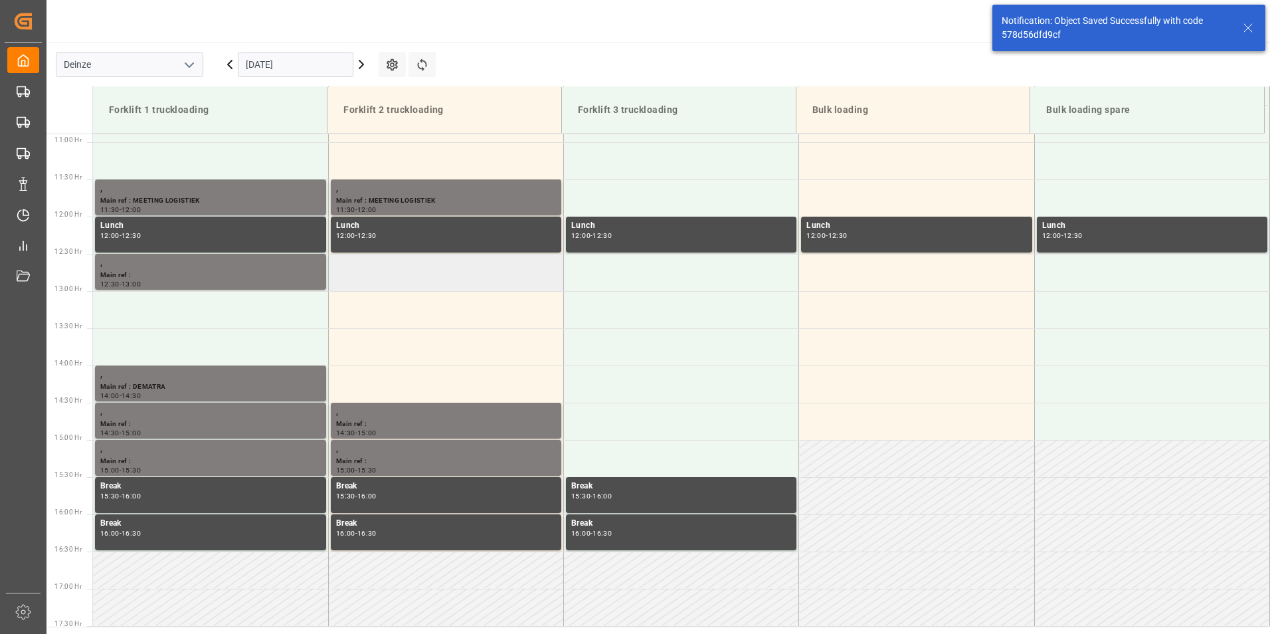
click at [378, 277] on td at bounding box center [445, 272] width 235 height 37
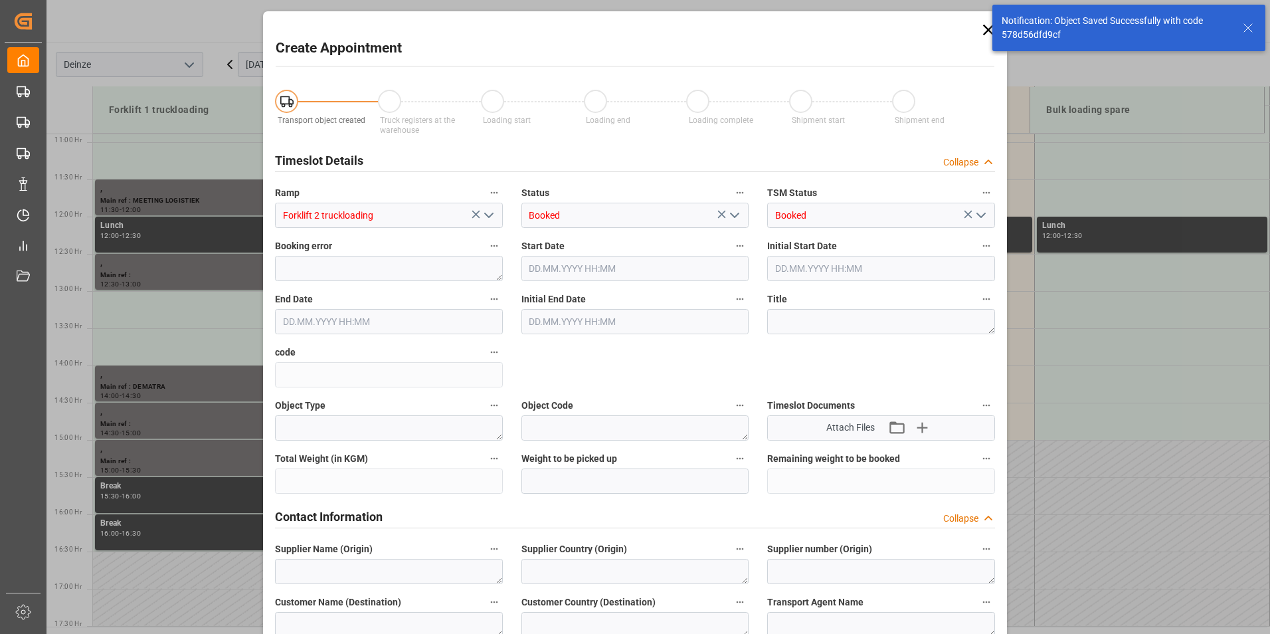
type input "[DATE] 12:30"
type input "[DATE] 13:00"
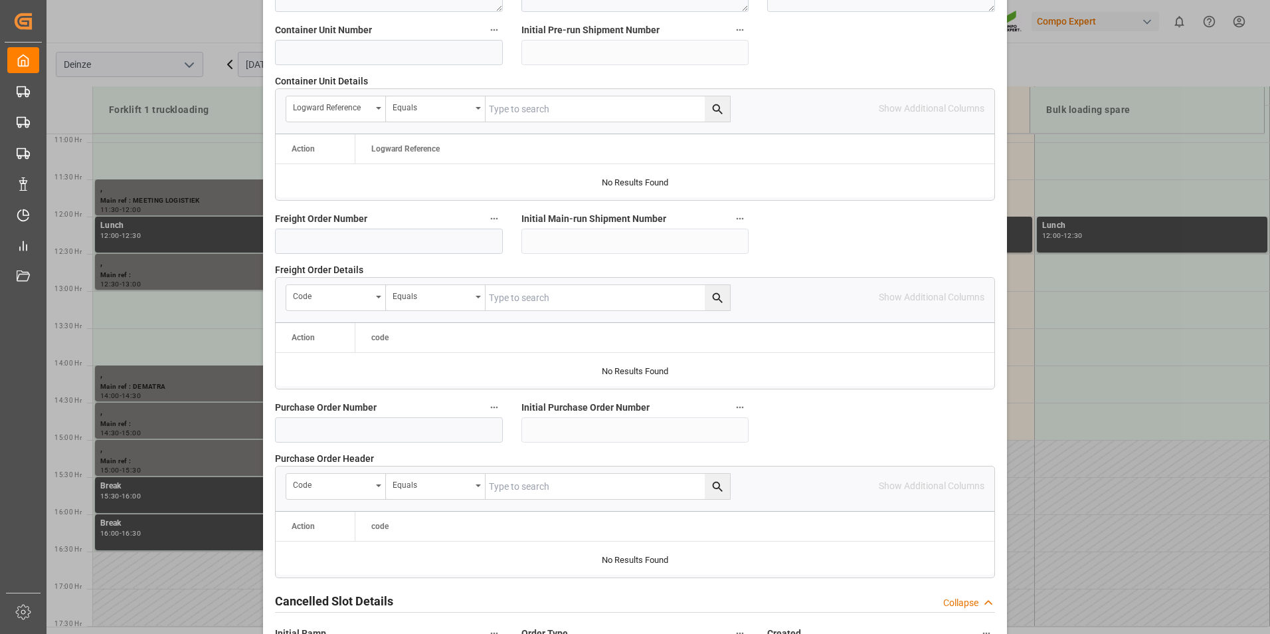
scroll to position [1210, 0]
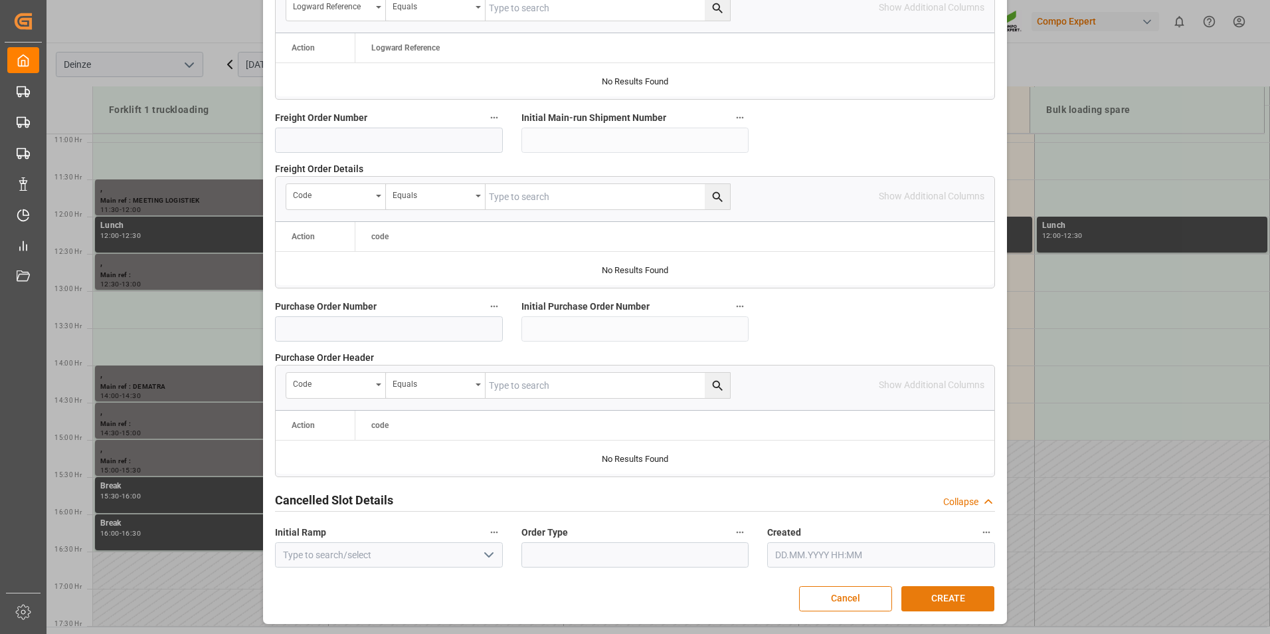
click at [950, 599] on button "CREATE" at bounding box center [948, 598] width 93 height 25
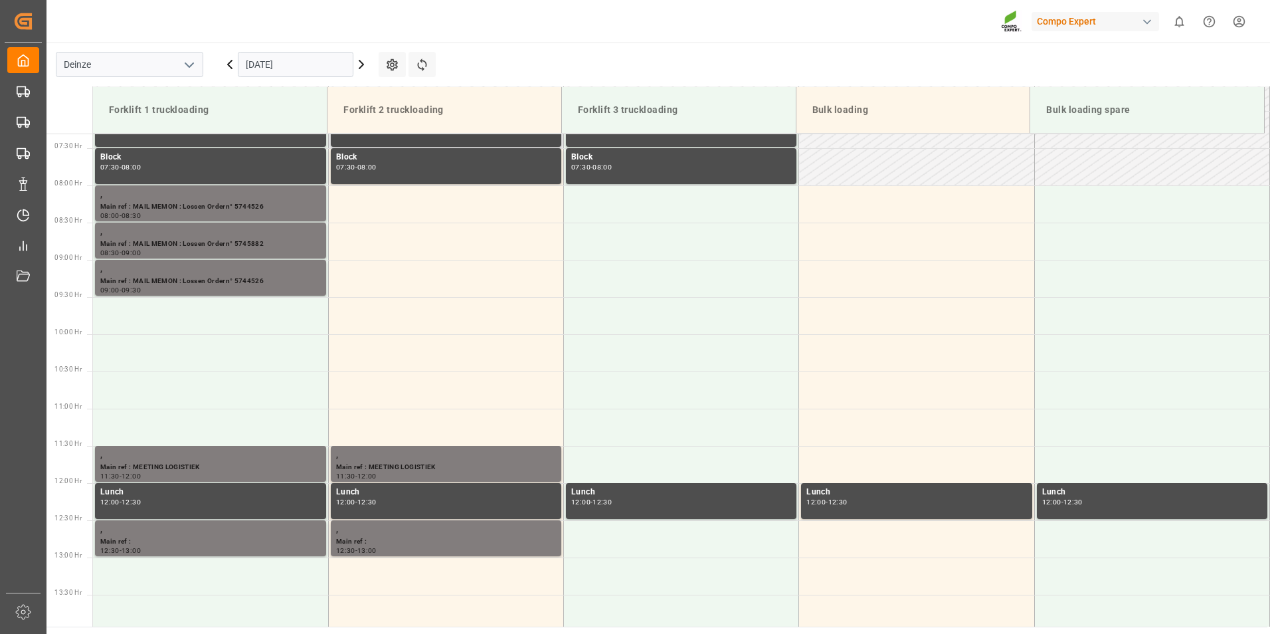
scroll to position [478, 0]
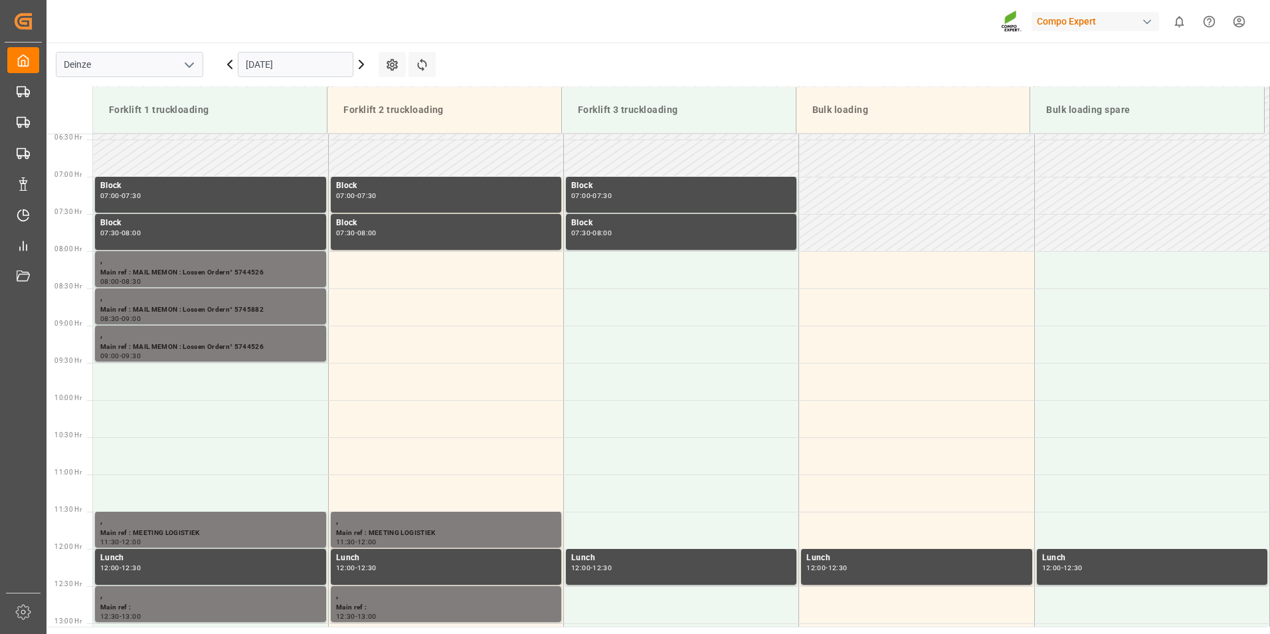
click at [312, 63] on input "[DATE]" at bounding box center [296, 64] width 116 height 25
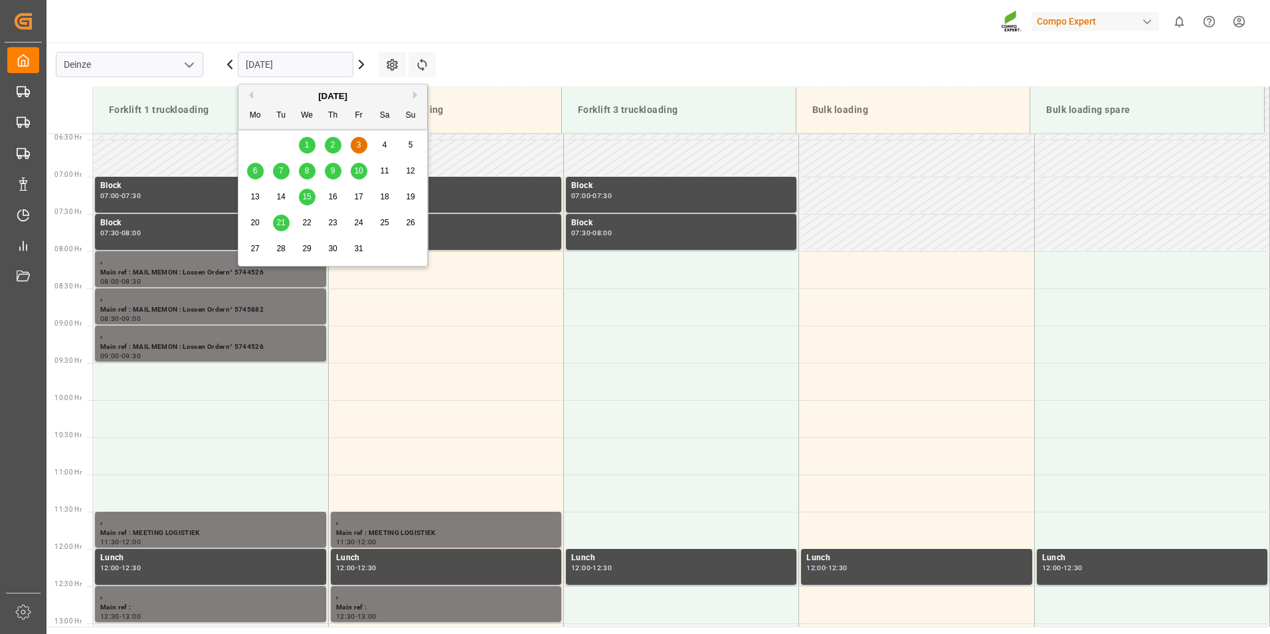
click at [252, 93] on button "Previous Month" at bounding box center [249, 95] width 8 height 8
click at [282, 250] on span "30" at bounding box center [280, 248] width 9 height 9
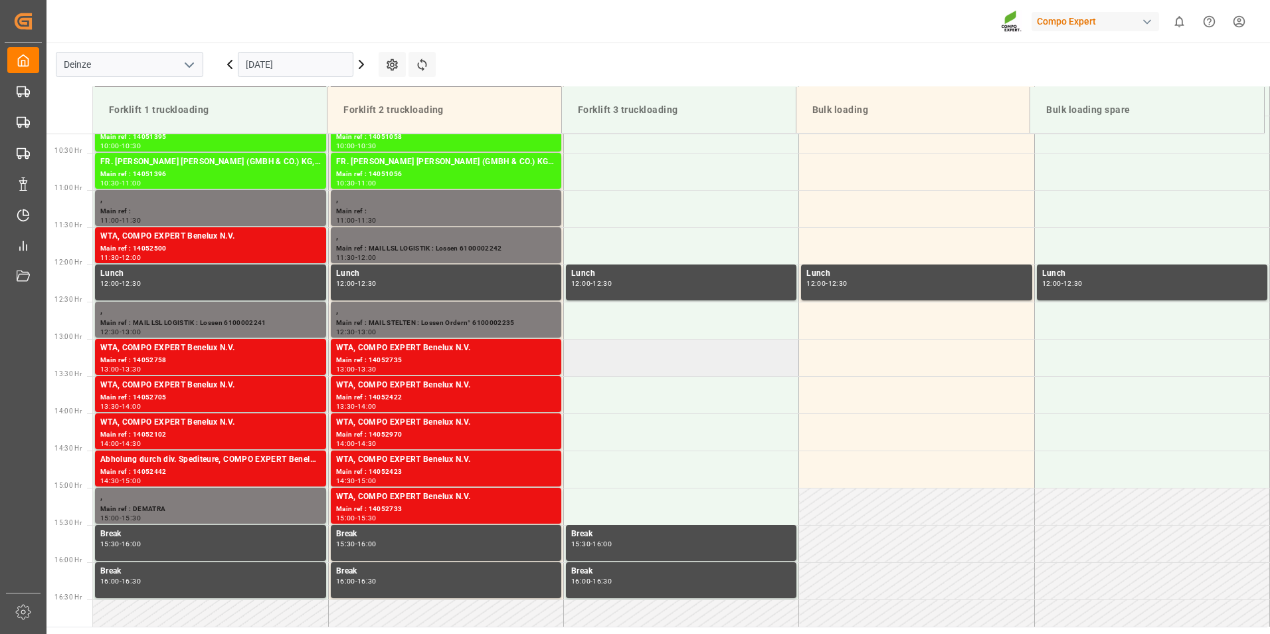
scroll to position [677, 0]
